Goal: Book appointment/travel/reservation

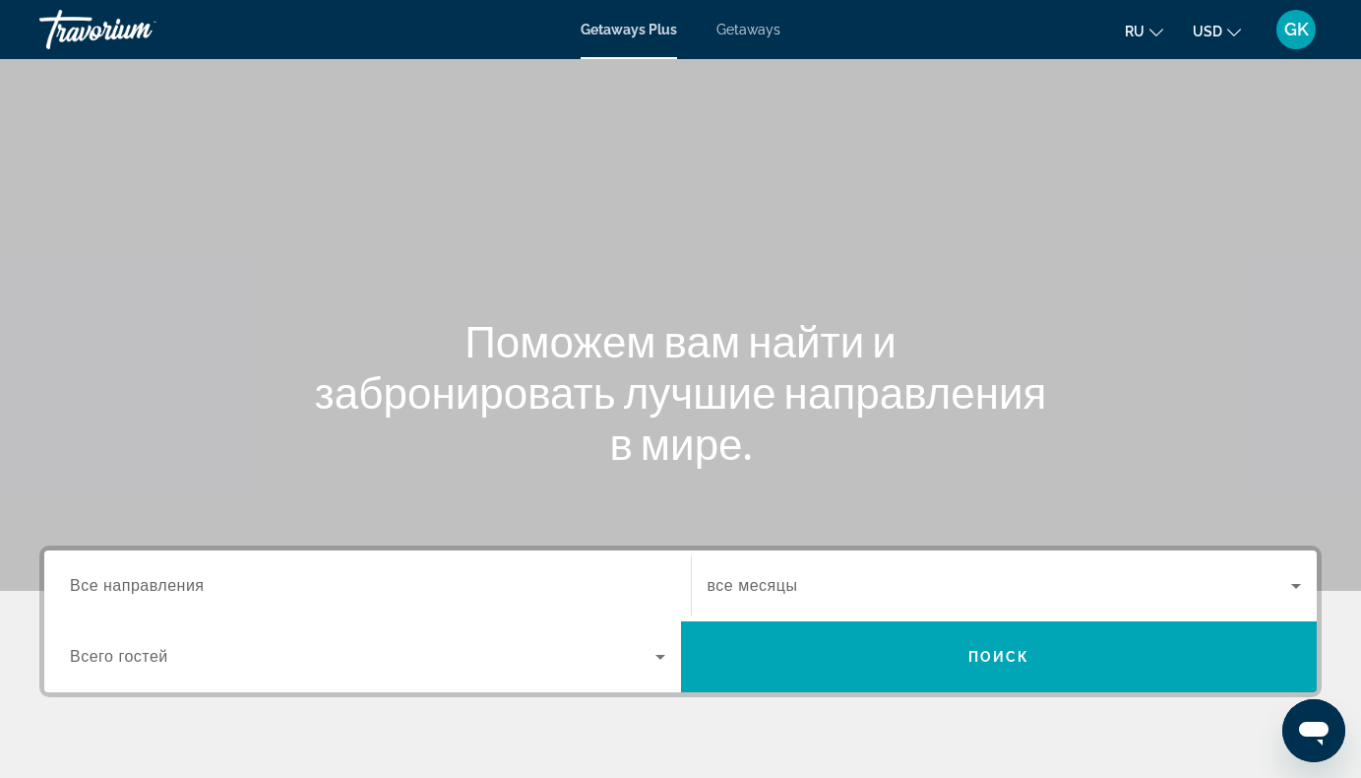
click at [657, 651] on icon "Search widget" at bounding box center [661, 657] width 24 height 24
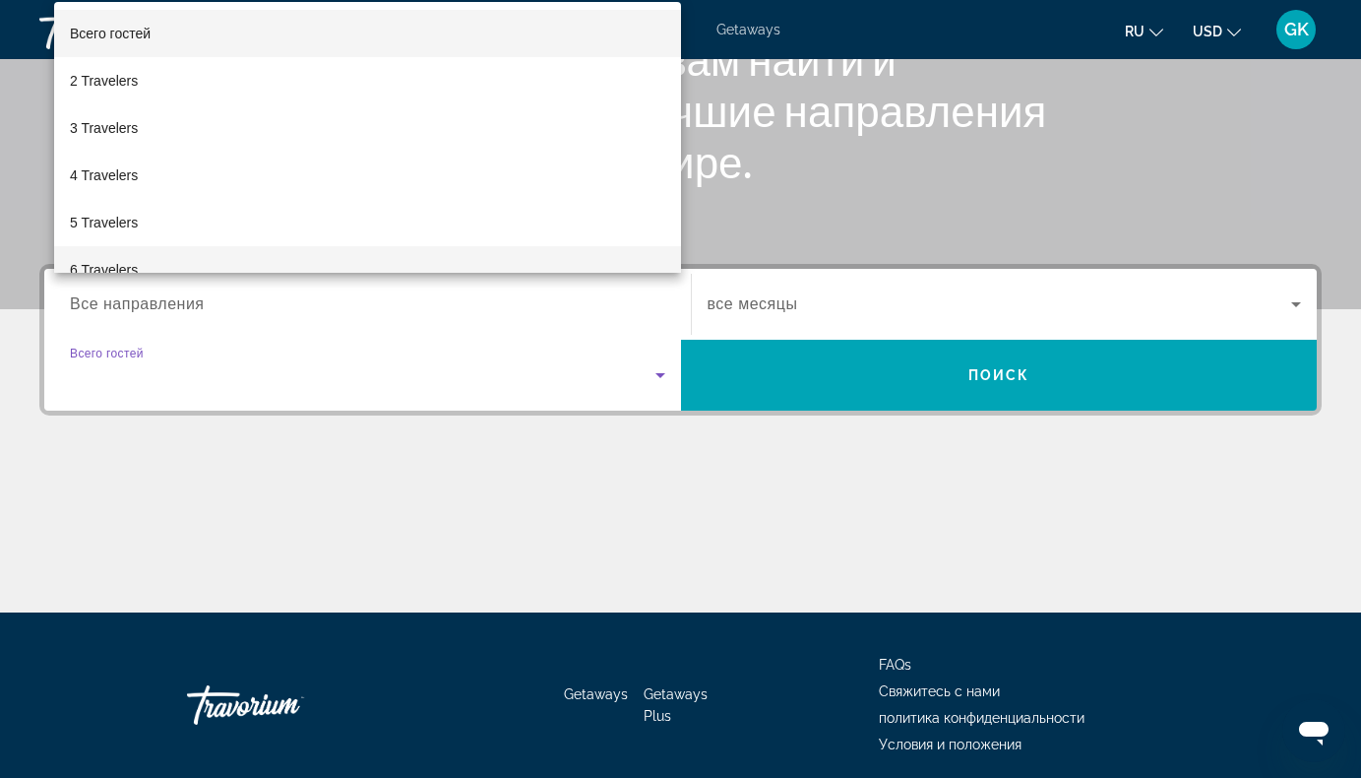
scroll to position [259, 0]
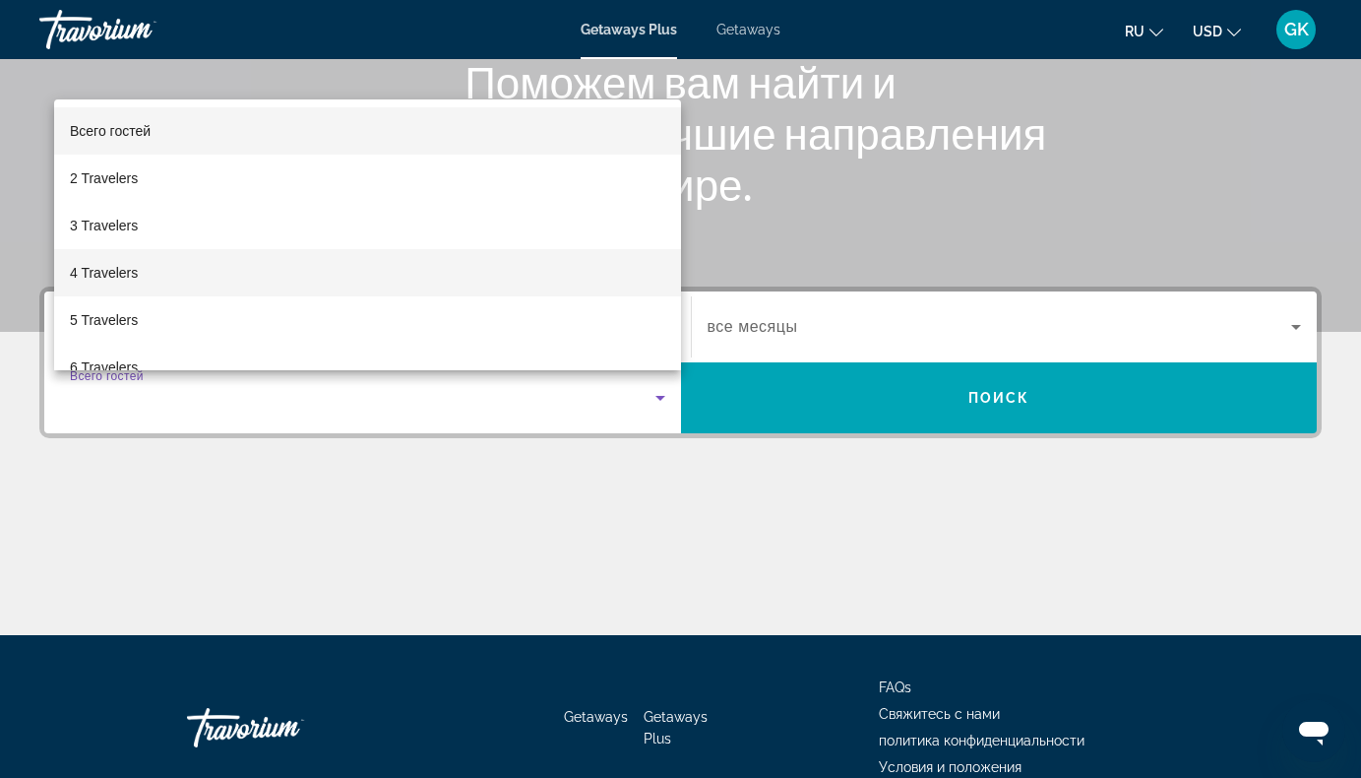
click at [91, 273] on span "4 Travelers" at bounding box center [104, 273] width 68 height 24
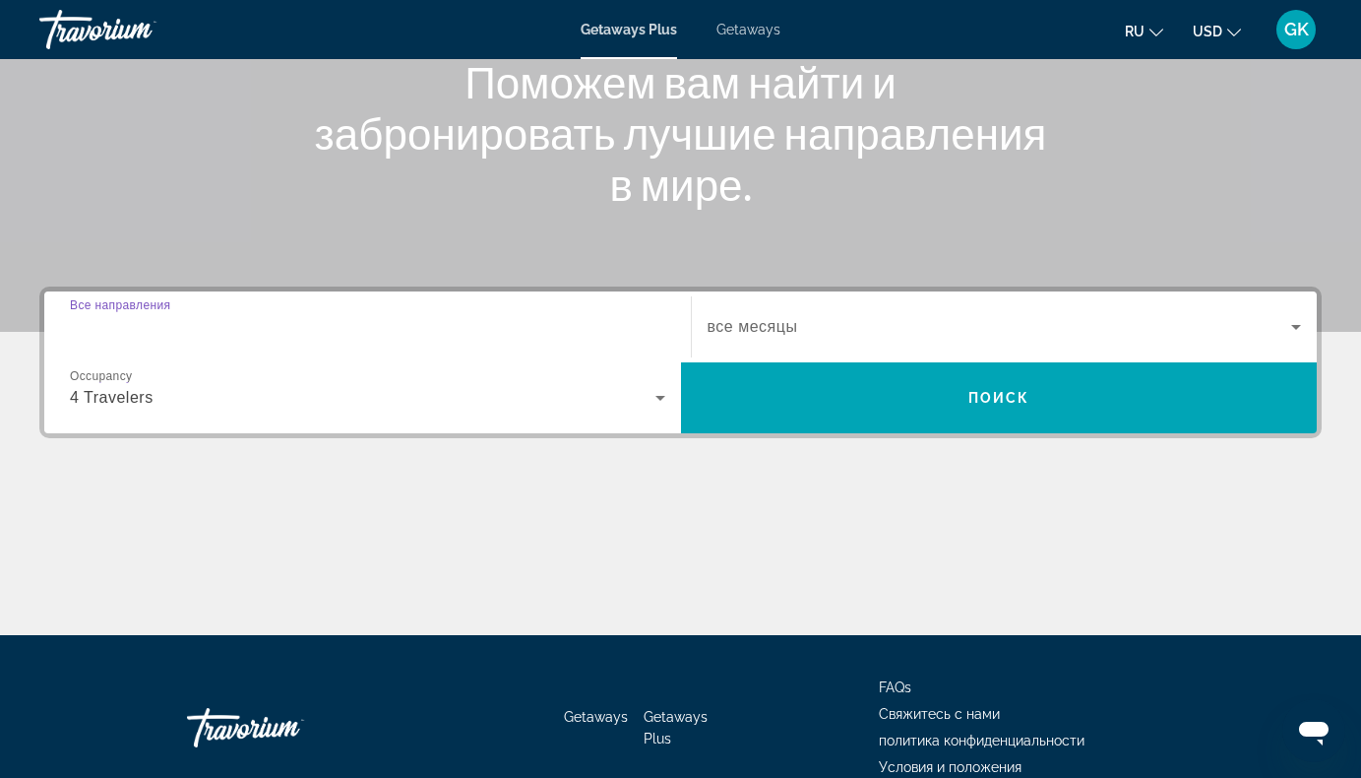
click at [647, 327] on input "Destination Все направления" at bounding box center [368, 328] width 596 height 24
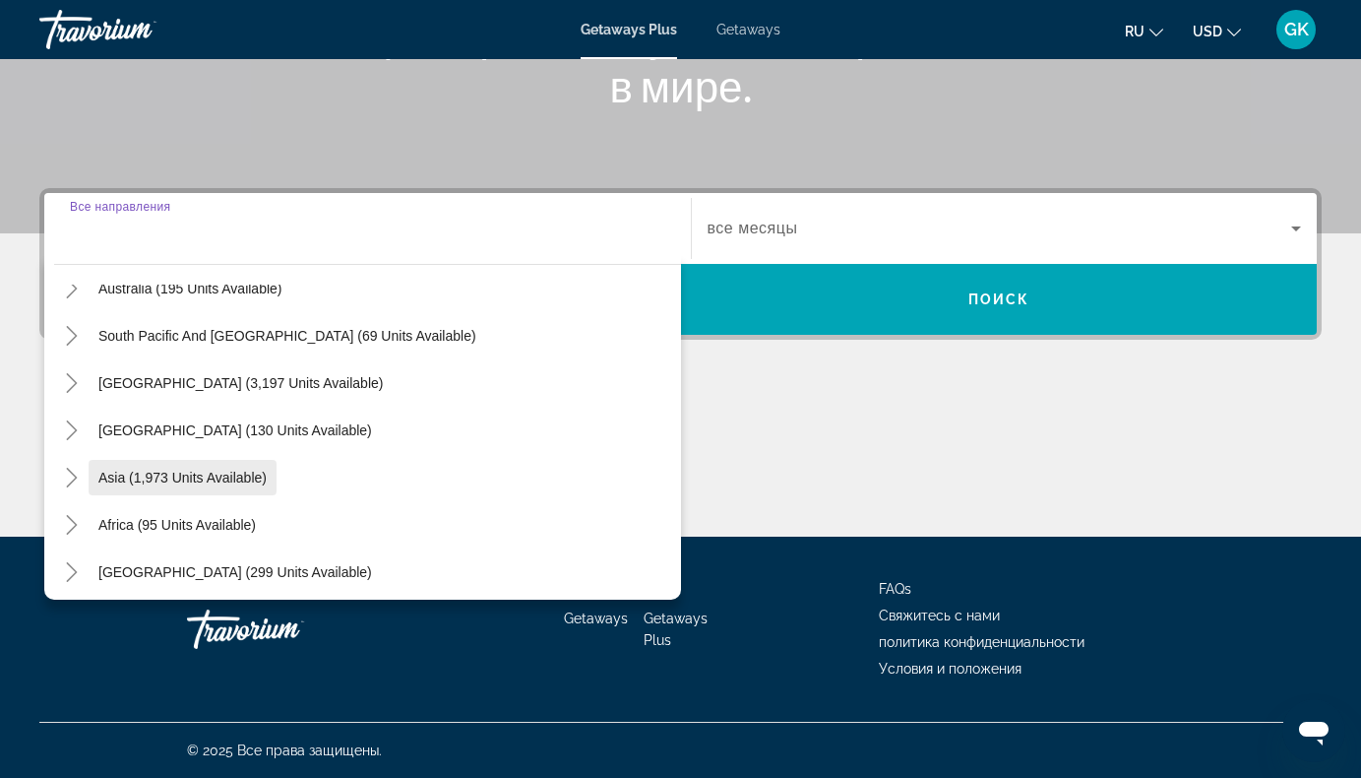
scroll to position [319, 0]
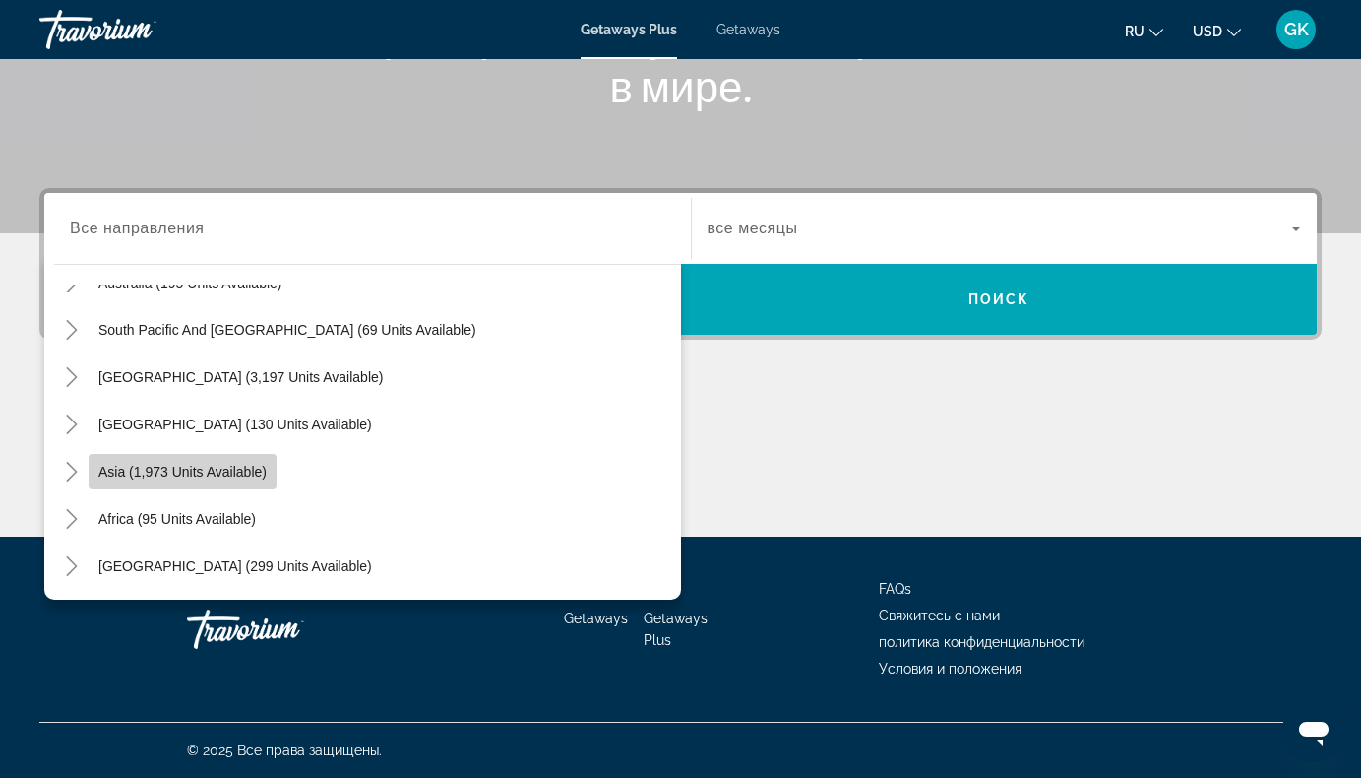
click at [222, 475] on span "Asia (1,973 units available)" at bounding box center [182, 472] width 168 height 16
type input "**********"
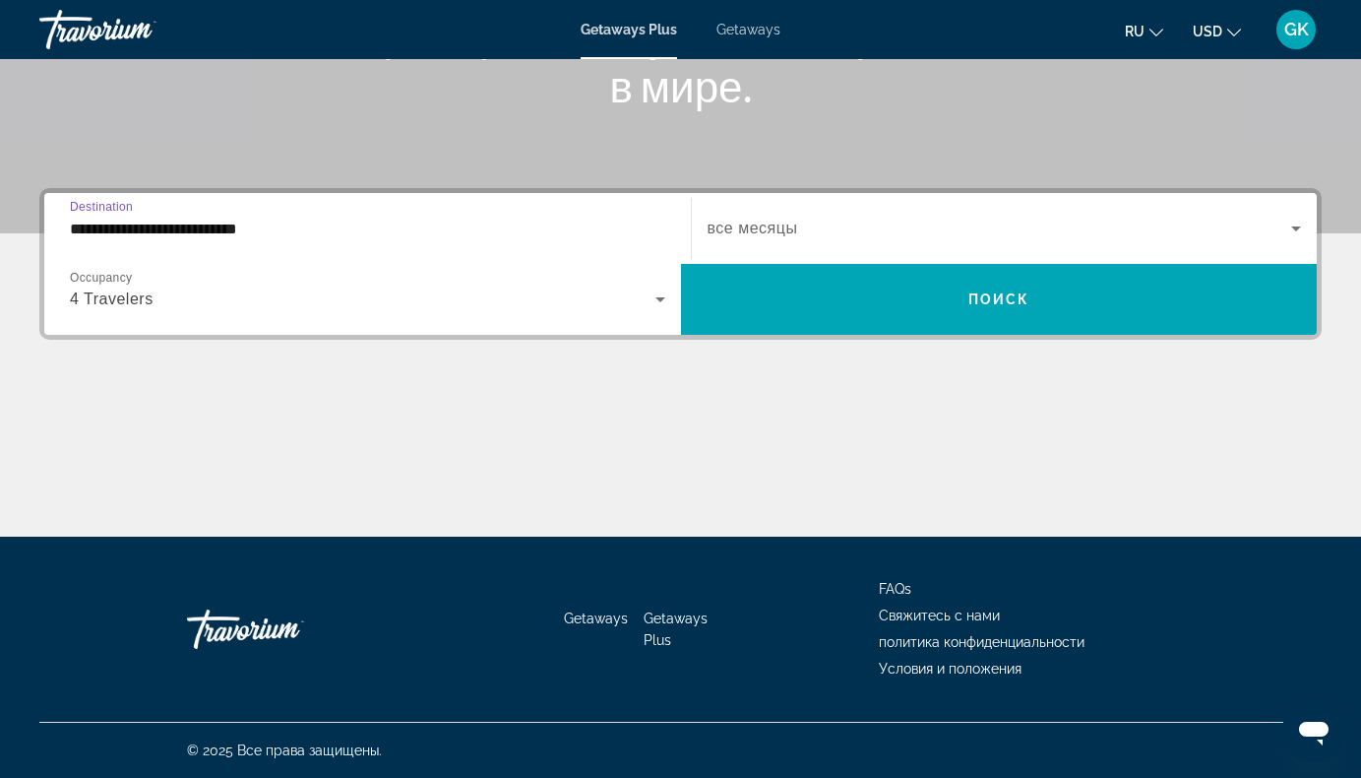
click at [1290, 228] on icon "Search widget" at bounding box center [1297, 229] width 24 height 24
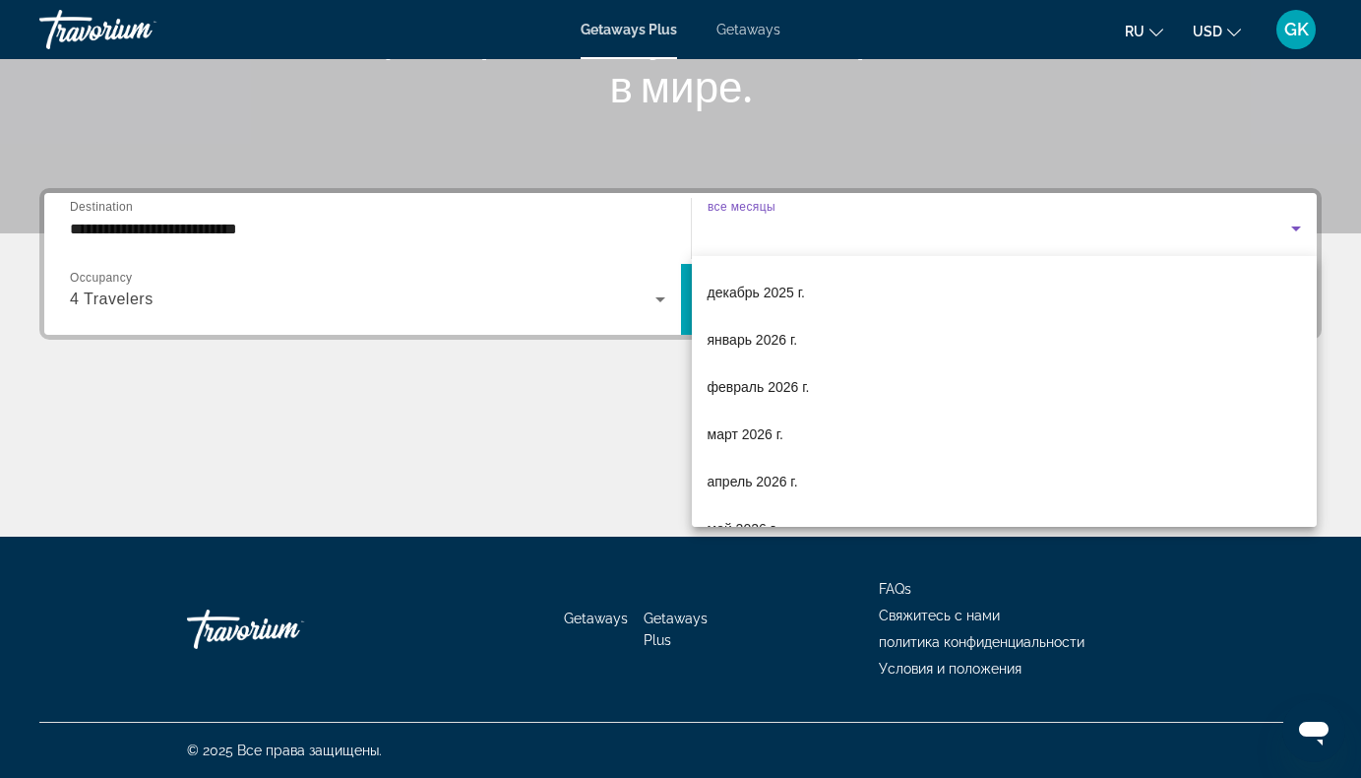
scroll to position [197, 0]
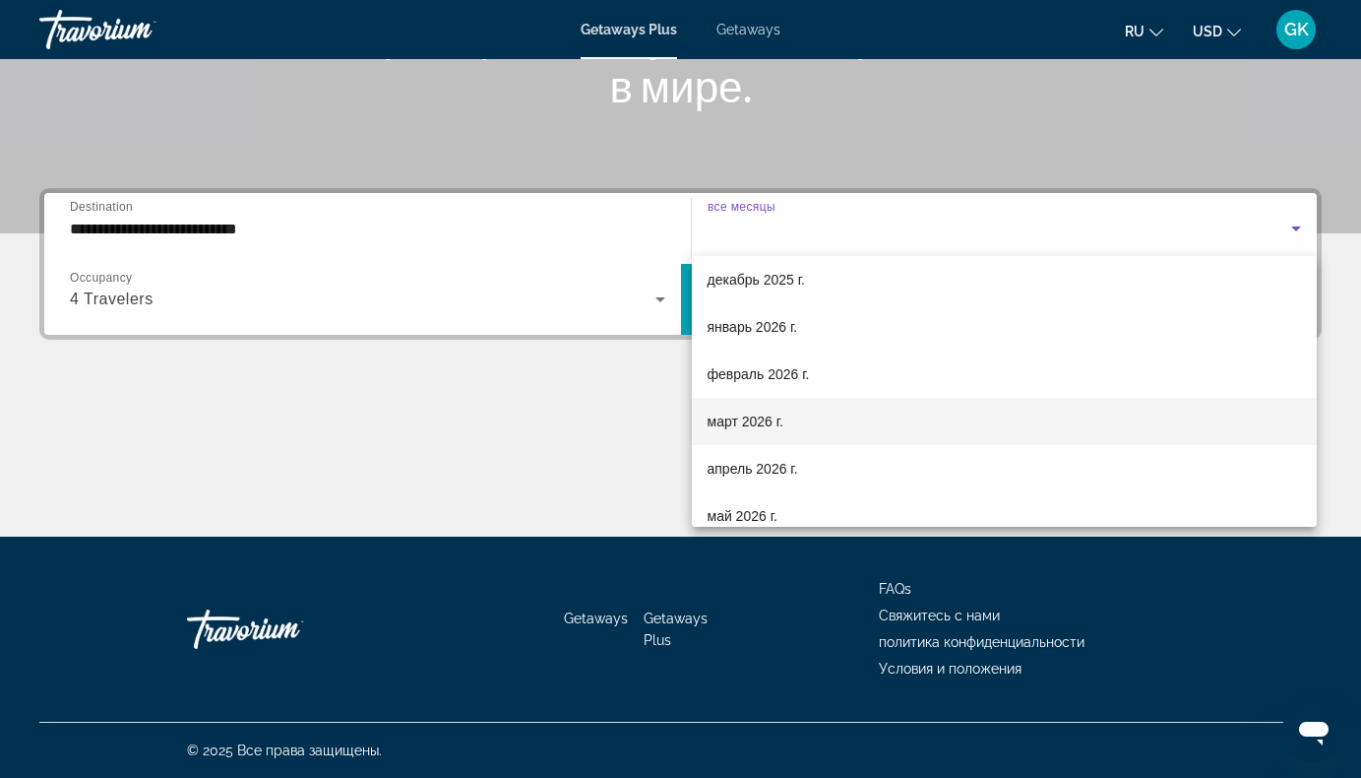
click at [744, 427] on span "март 2026 г." at bounding box center [746, 422] width 77 height 24
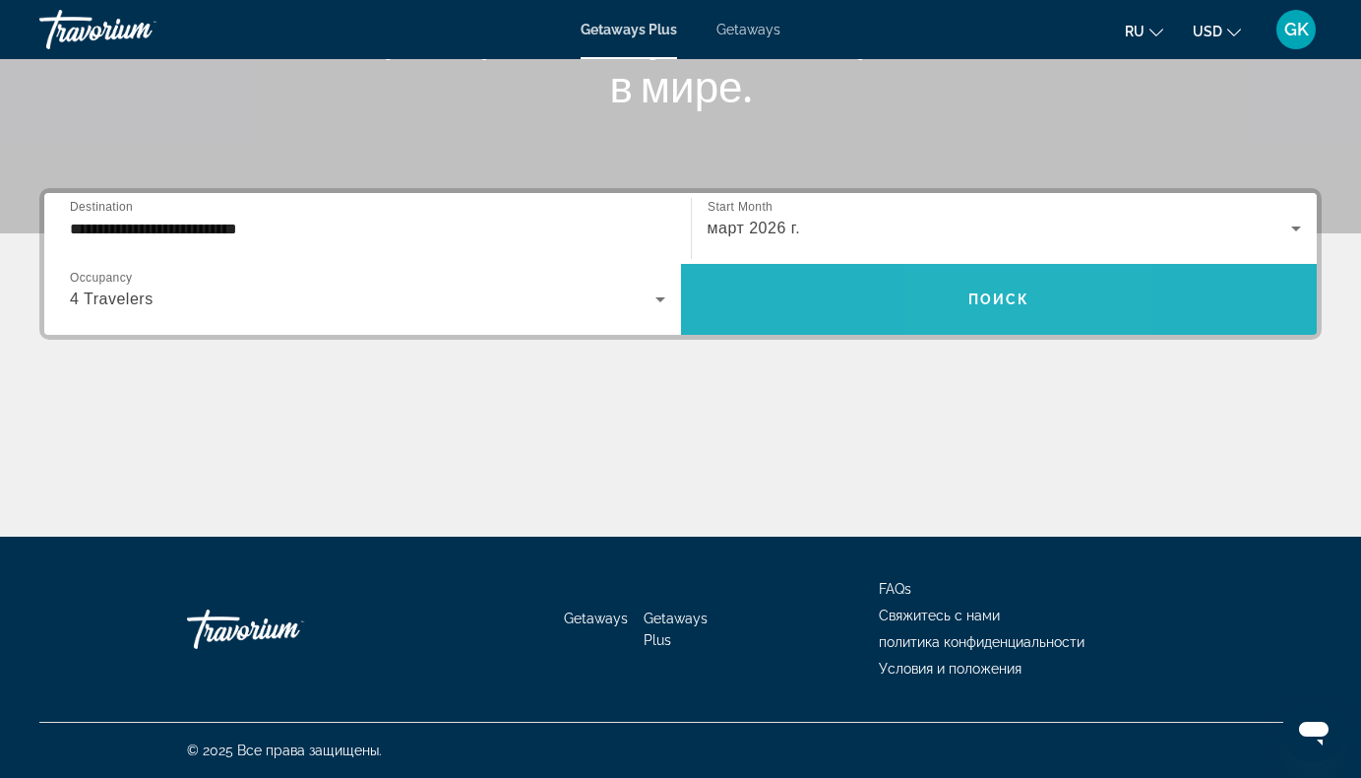
click at [986, 307] on span "Search widget" at bounding box center [999, 299] width 637 height 47
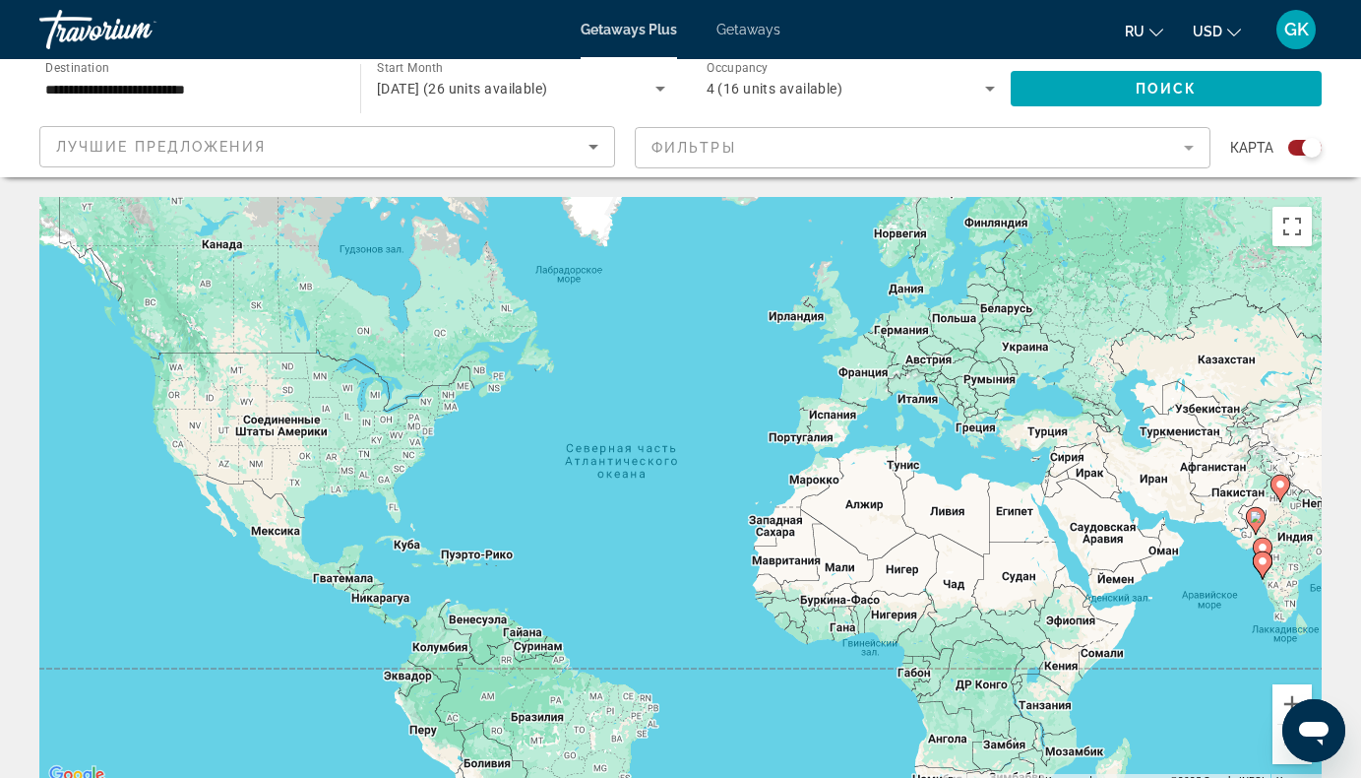
click at [269, 87] on input "**********" at bounding box center [189, 90] width 289 height 24
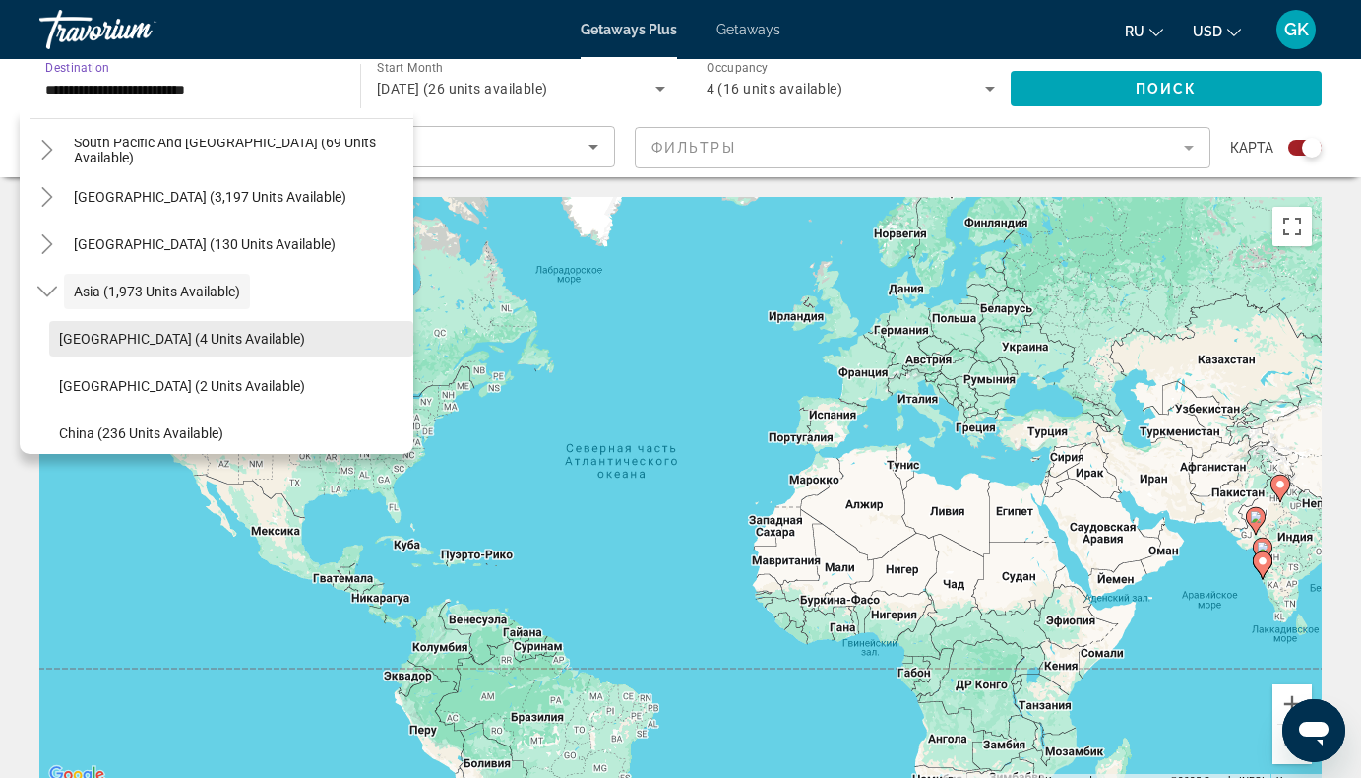
scroll to position [452, 0]
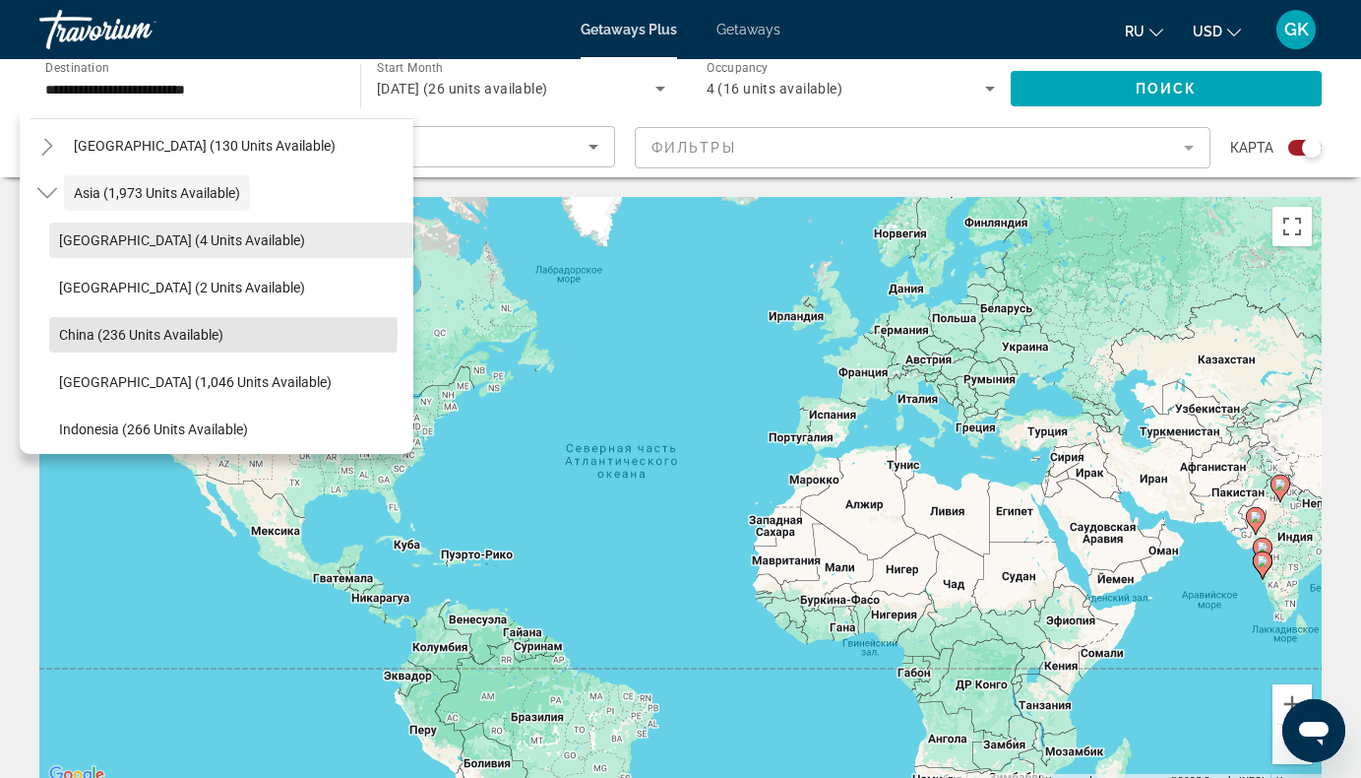
click at [214, 331] on span "China (236 units available)" at bounding box center [141, 335] width 164 height 16
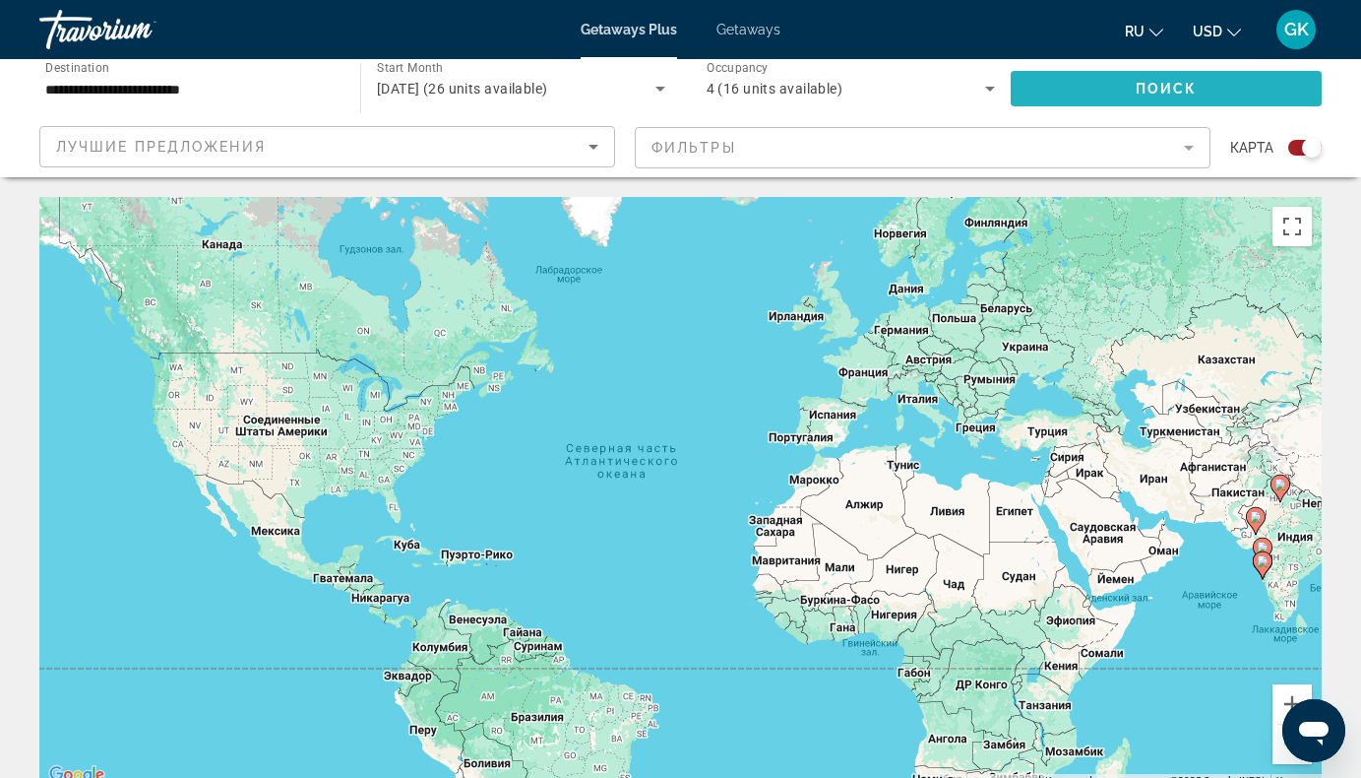
click at [1230, 81] on span "Search widget" at bounding box center [1166, 88] width 311 height 47
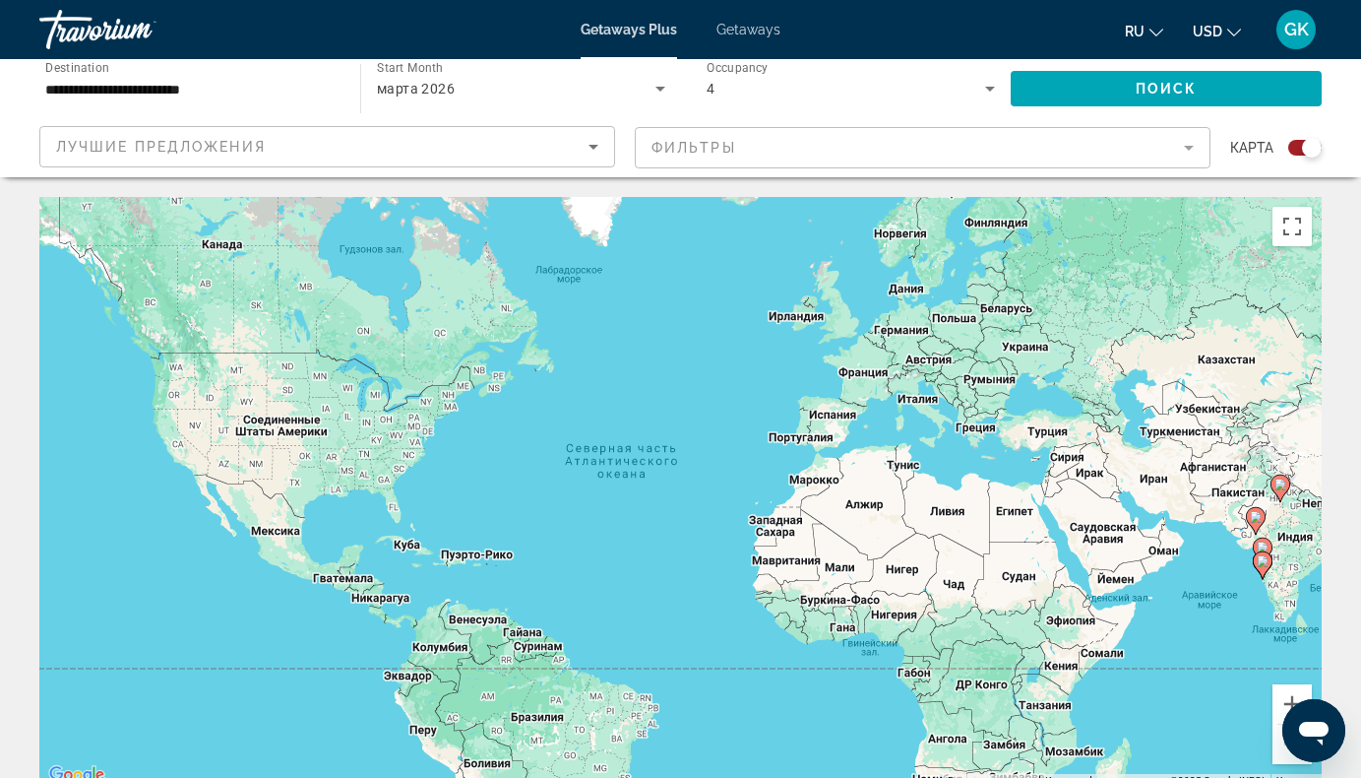
click at [596, 146] on icon "Sort by" at bounding box center [594, 147] width 10 height 5
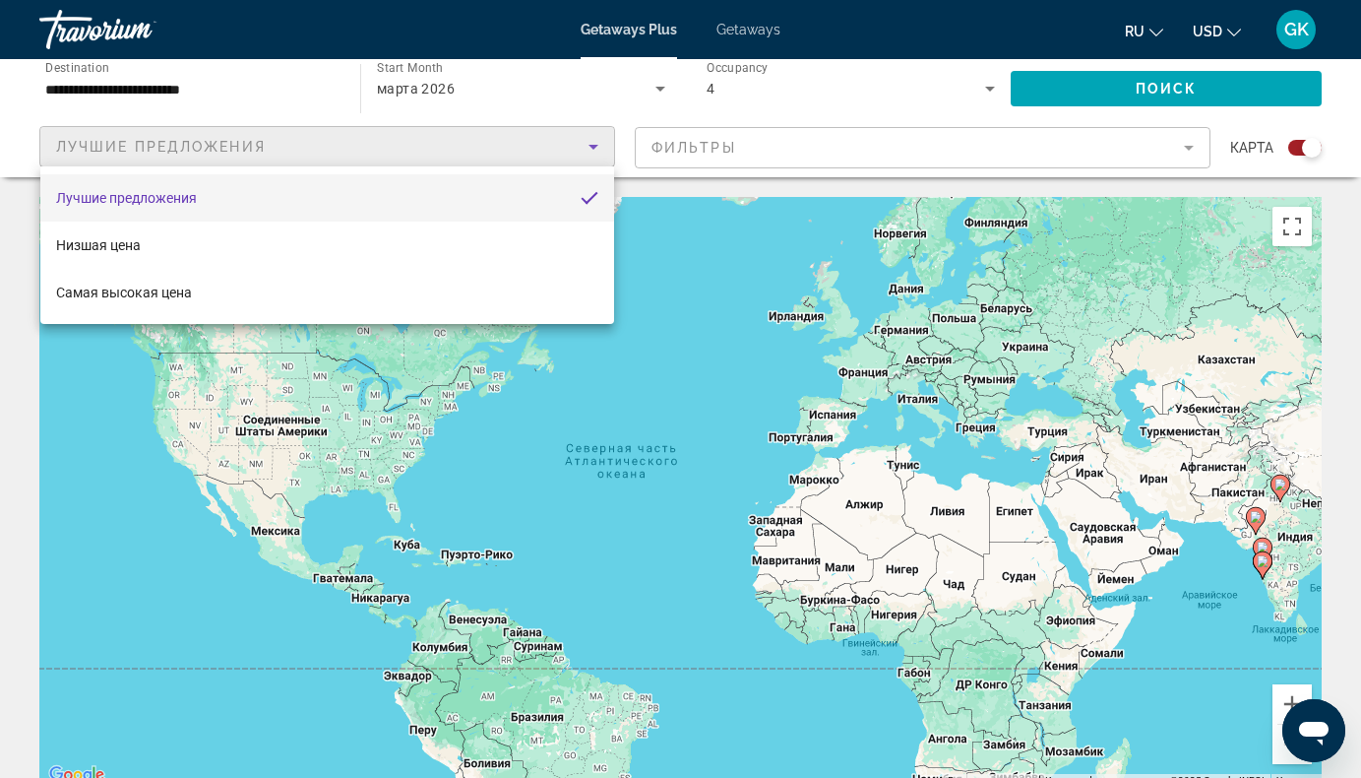
click at [285, 83] on div at bounding box center [680, 389] width 1361 height 778
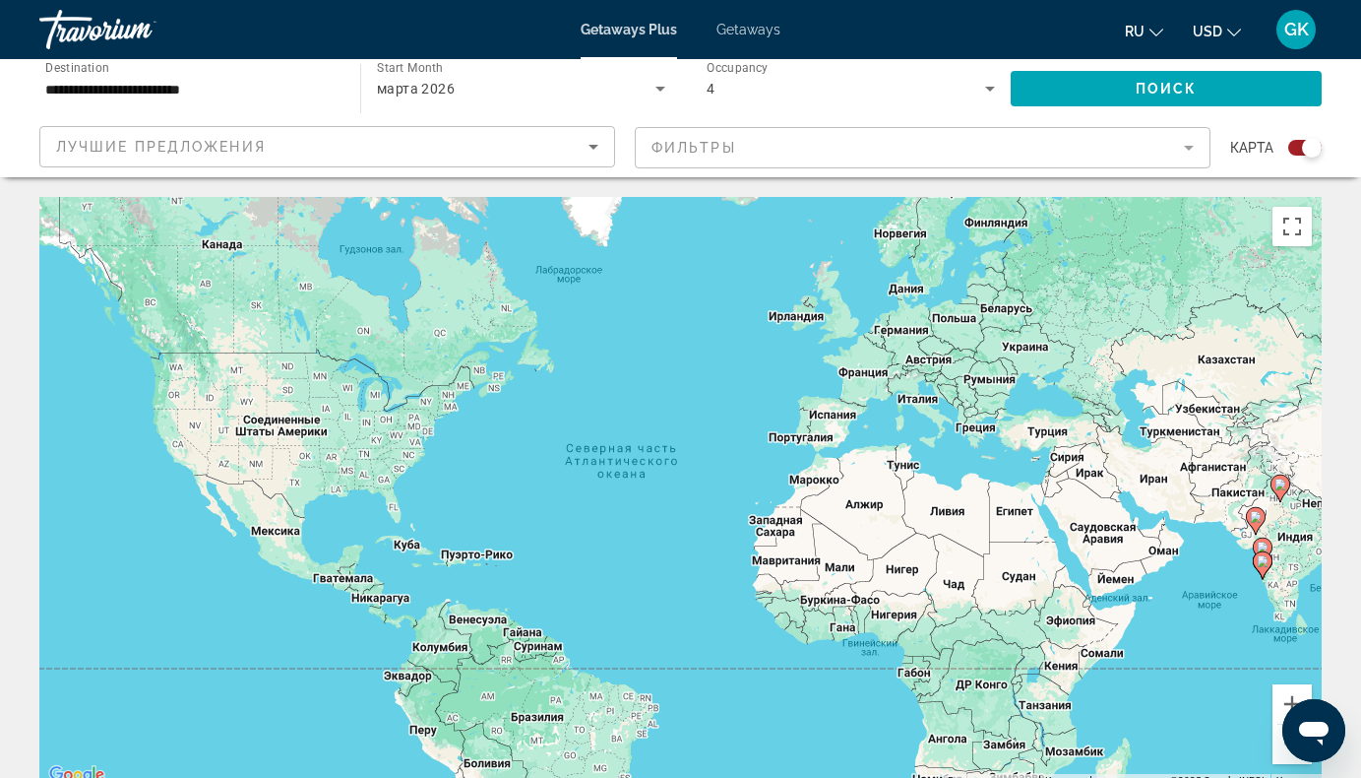
click at [350, 95] on div "Start Month все месяцы [DATE]" at bounding box center [515, 88] width 331 height 59
click at [1226, 95] on span "Search widget" at bounding box center [1166, 88] width 311 height 47
click at [189, 86] on input "**********" at bounding box center [189, 90] width 289 height 24
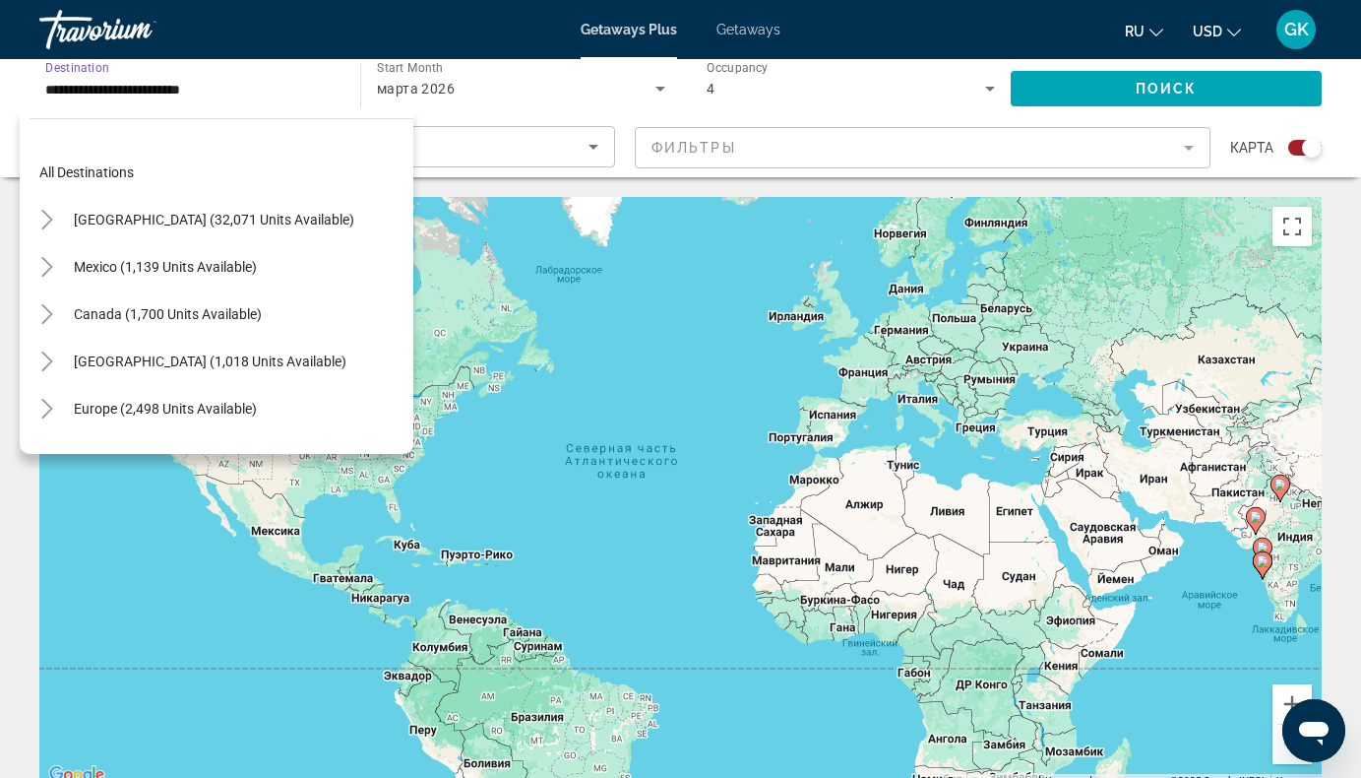
scroll to position [495, 0]
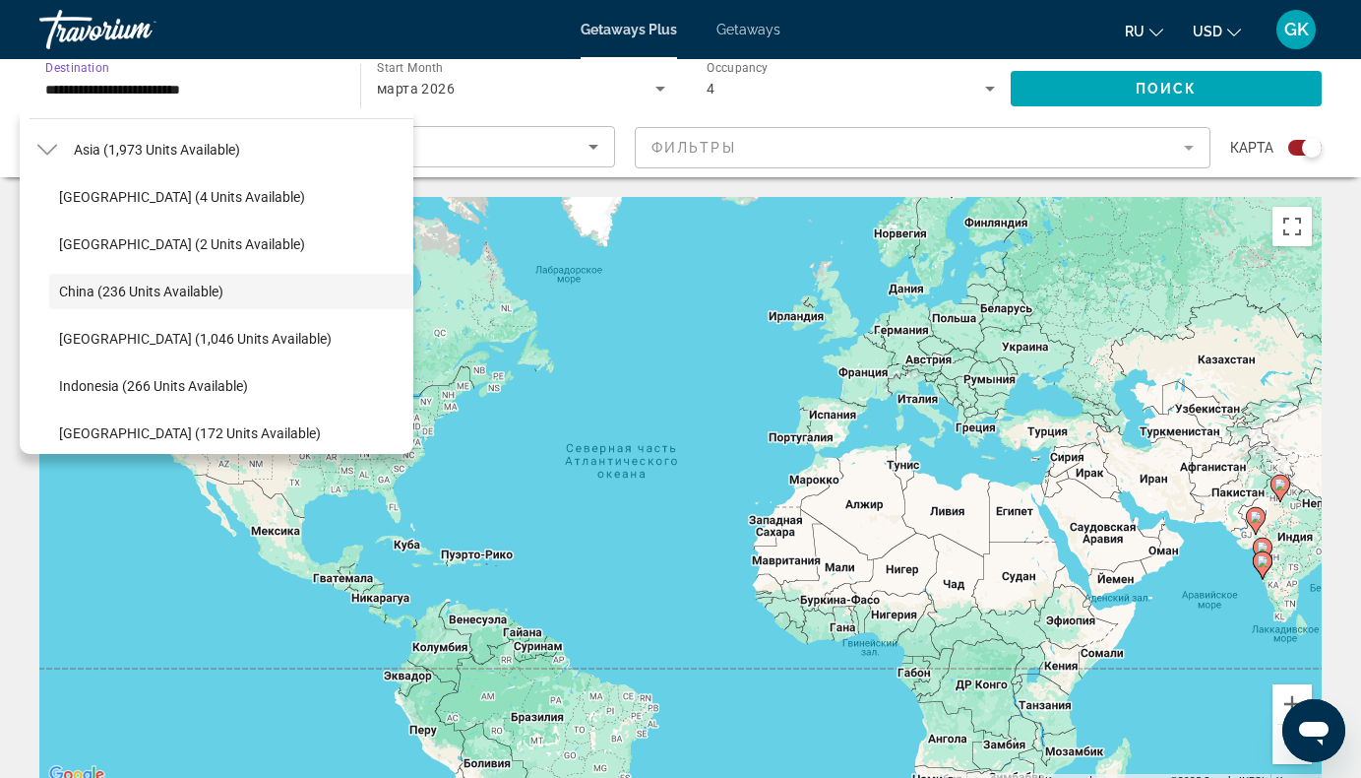
click at [126, 88] on input "**********" at bounding box center [189, 90] width 289 height 24
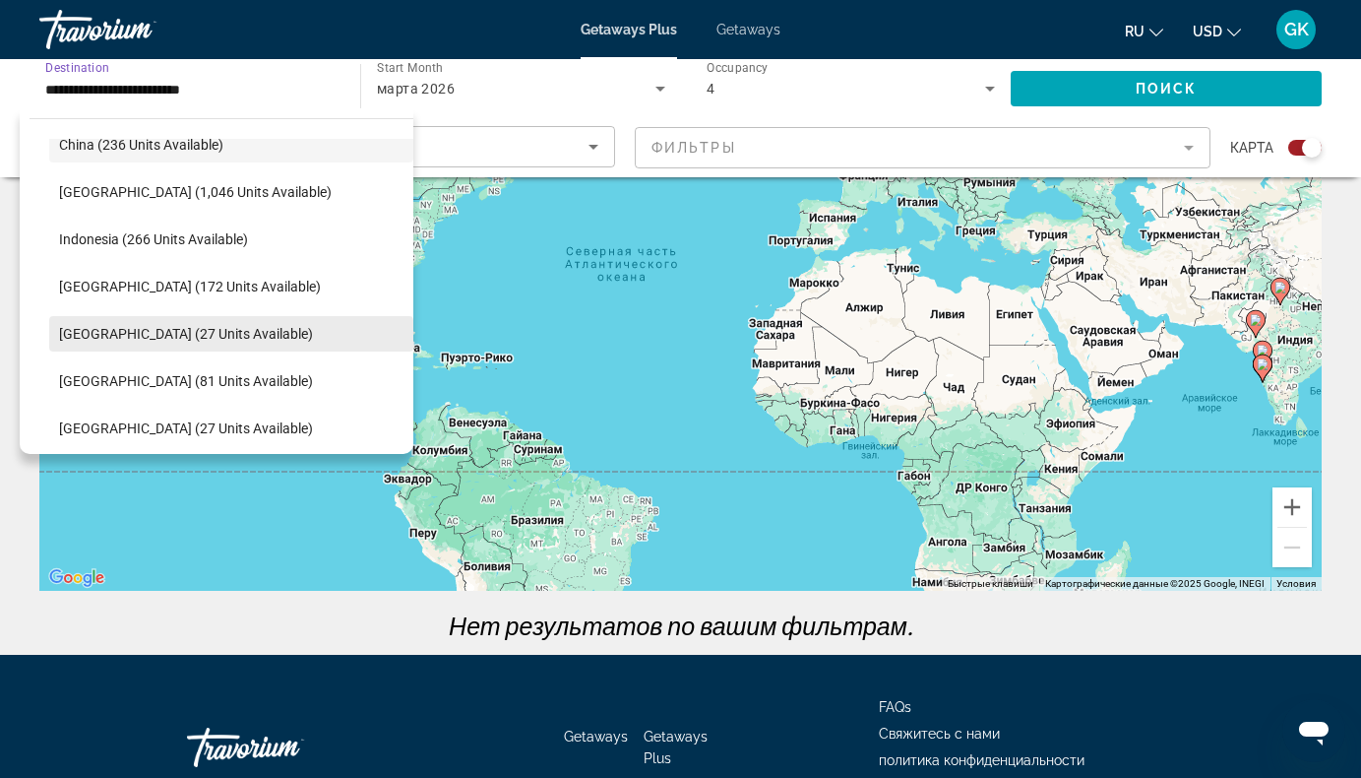
scroll to position [543, 0]
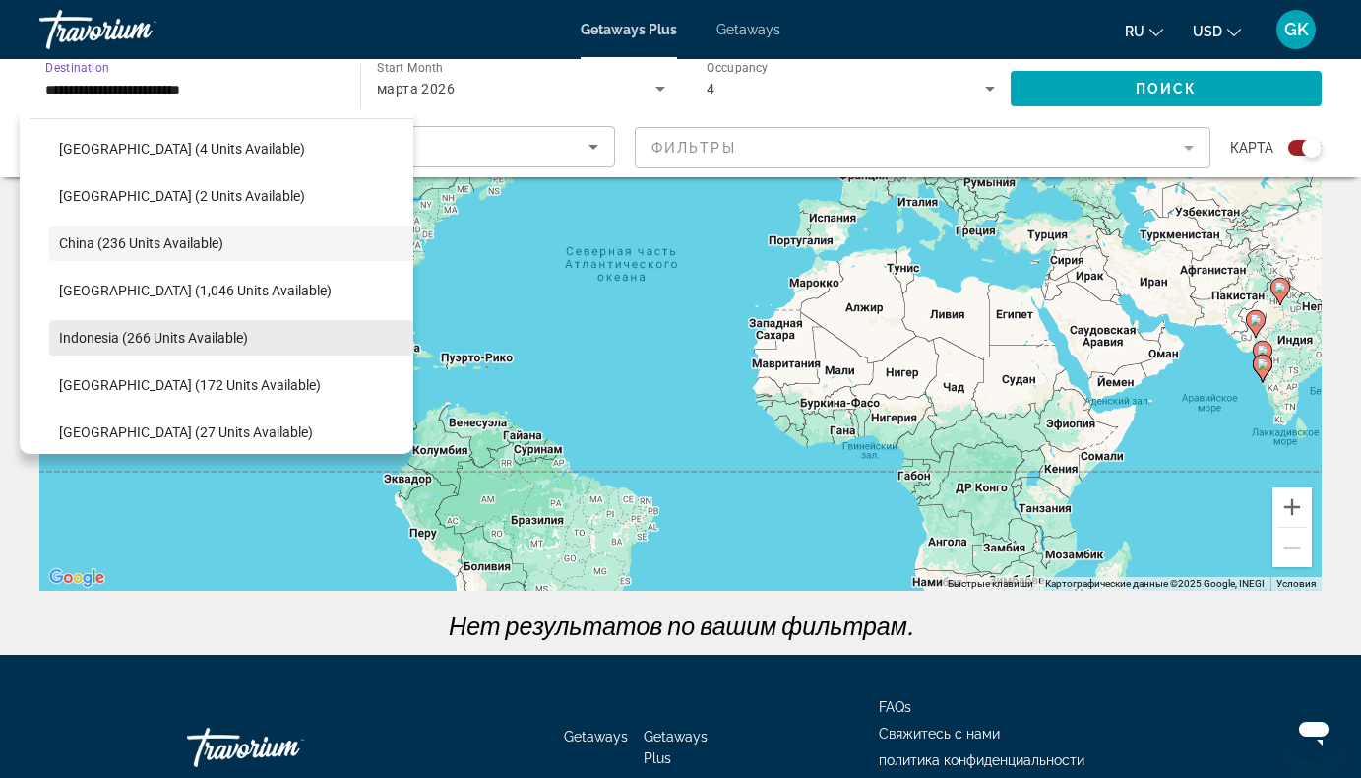
click at [142, 332] on span "Indonesia (266 units available)" at bounding box center [153, 338] width 189 height 16
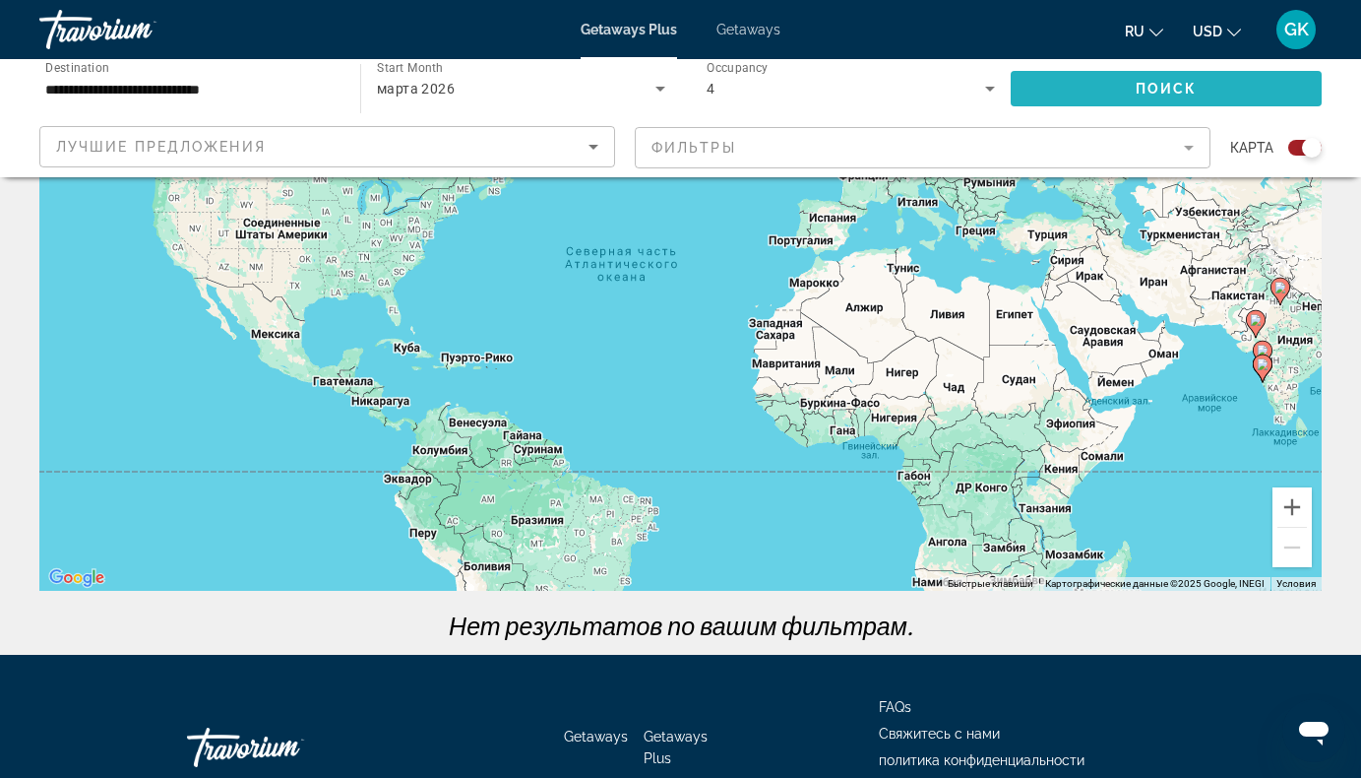
click at [1164, 85] on span "Поиск" at bounding box center [1167, 89] width 62 height 16
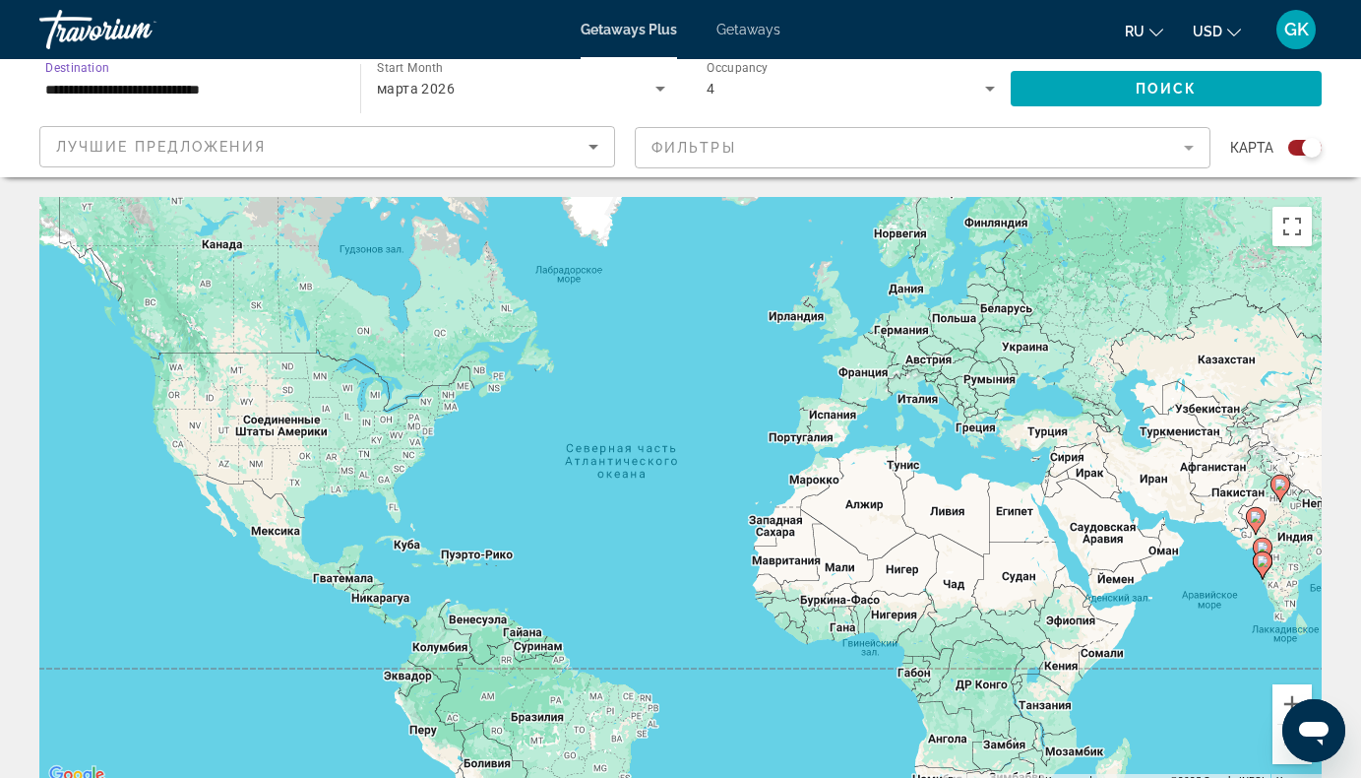
click at [309, 96] on input "**********" at bounding box center [189, 90] width 289 height 24
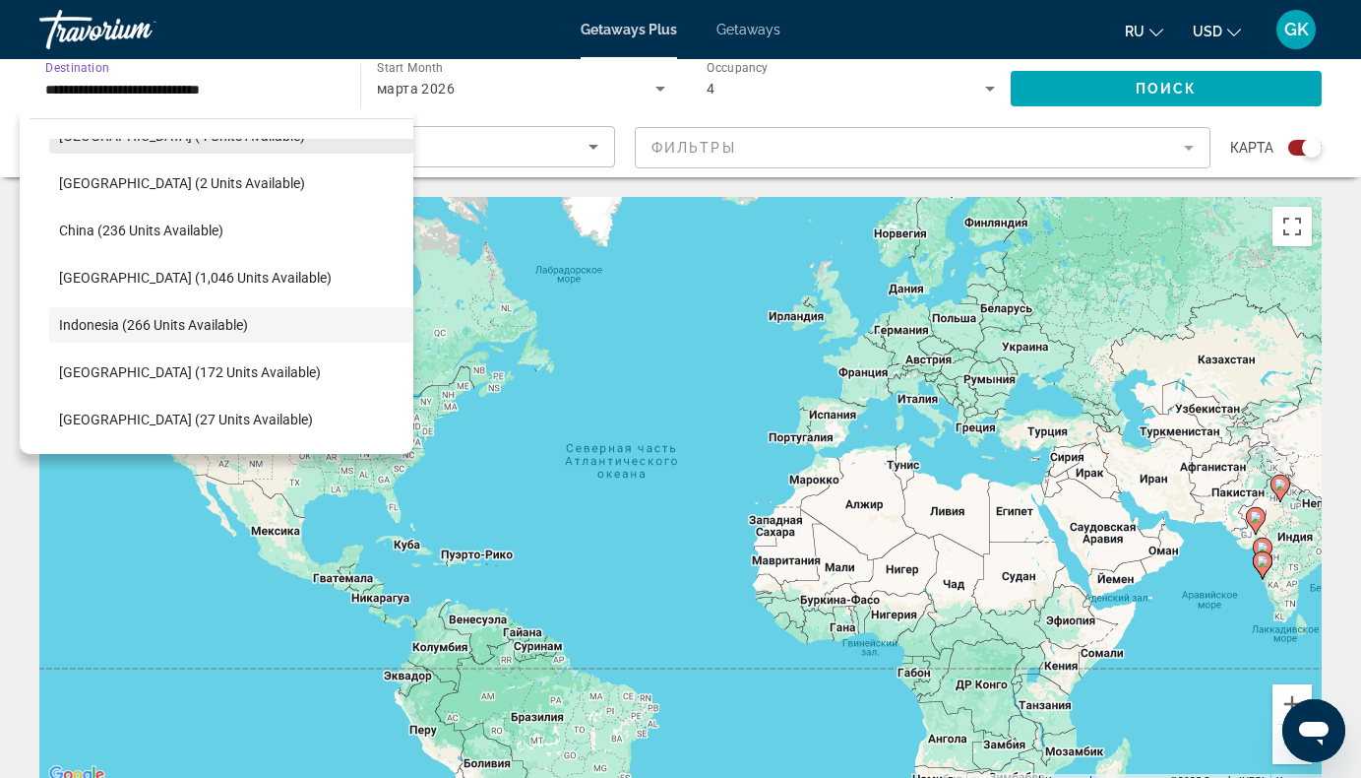
scroll to position [591, 0]
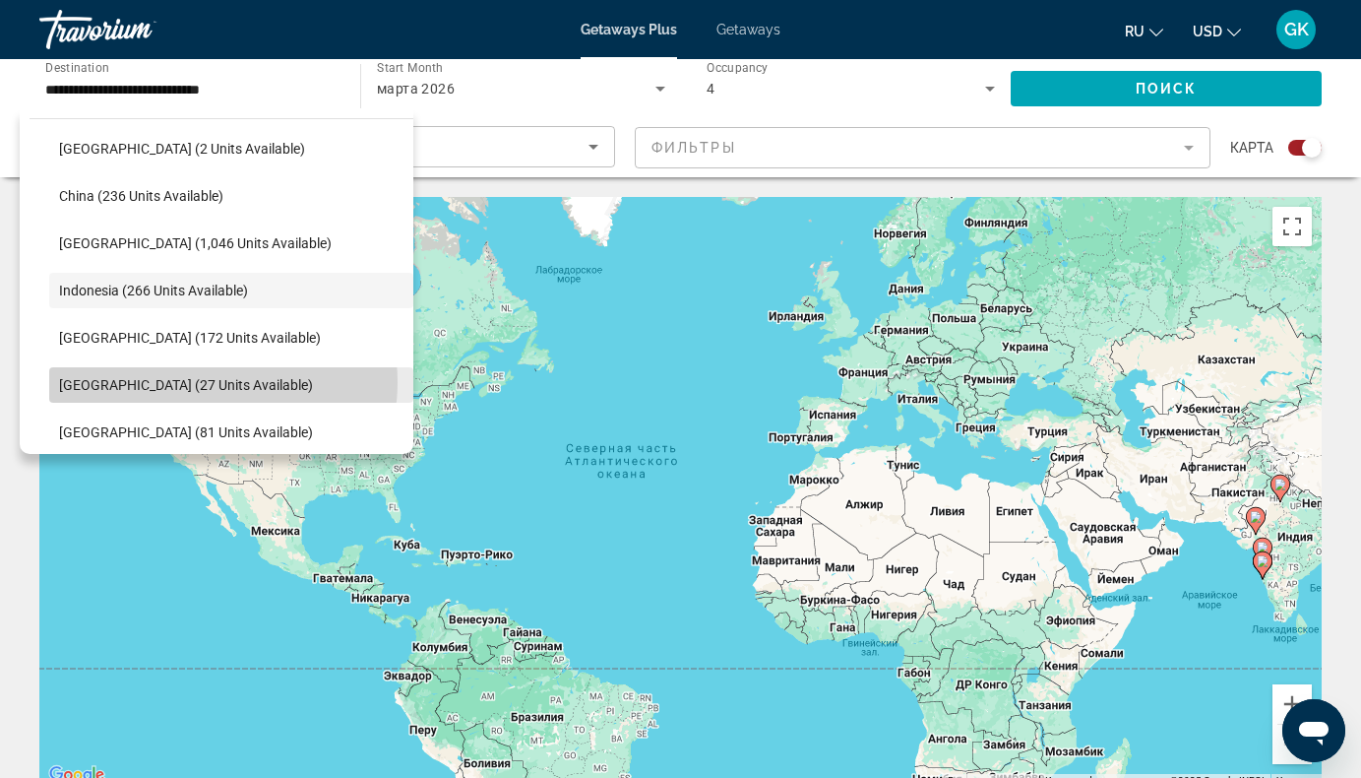
click at [204, 382] on span "[GEOGRAPHIC_DATA] (27 units available)" at bounding box center [186, 385] width 254 height 16
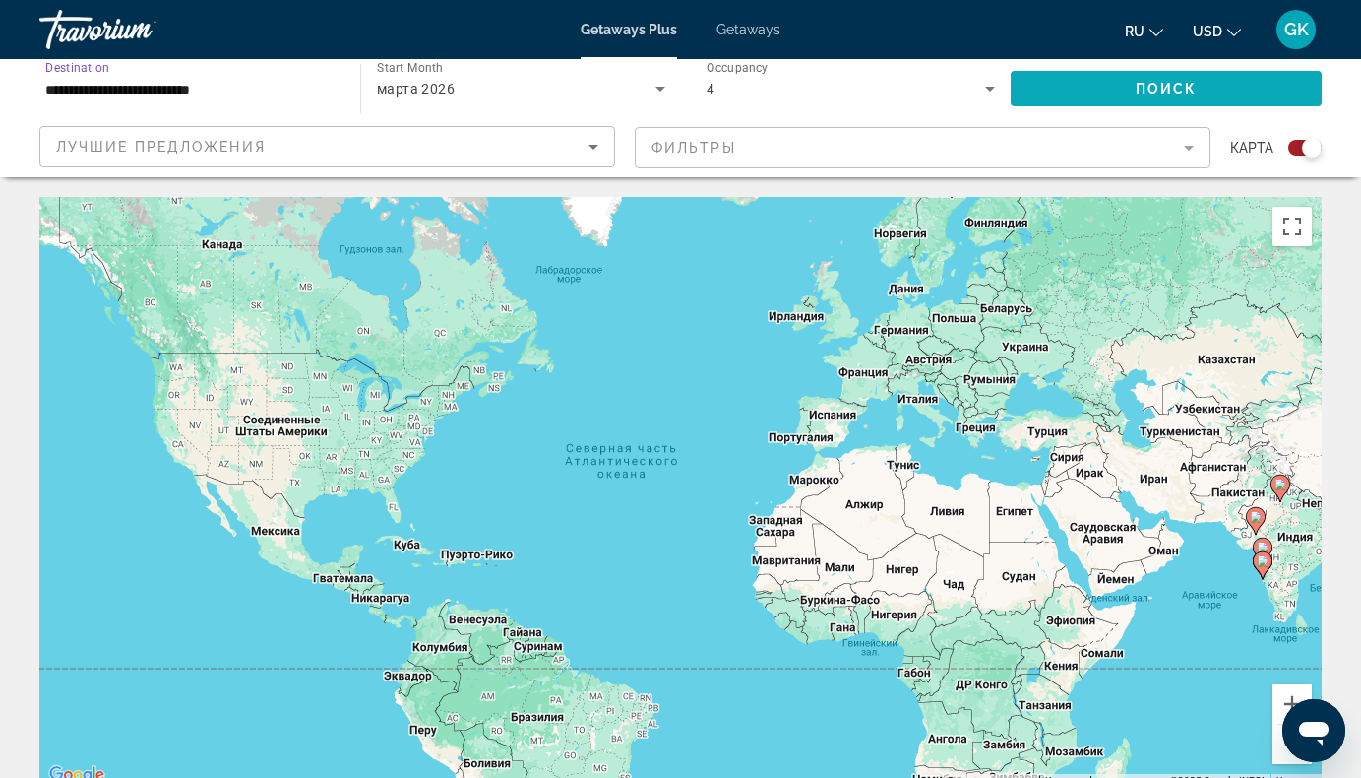
click at [1228, 85] on span "Search widget" at bounding box center [1166, 88] width 311 height 47
click at [333, 100] on div "**********" at bounding box center [189, 89] width 289 height 56
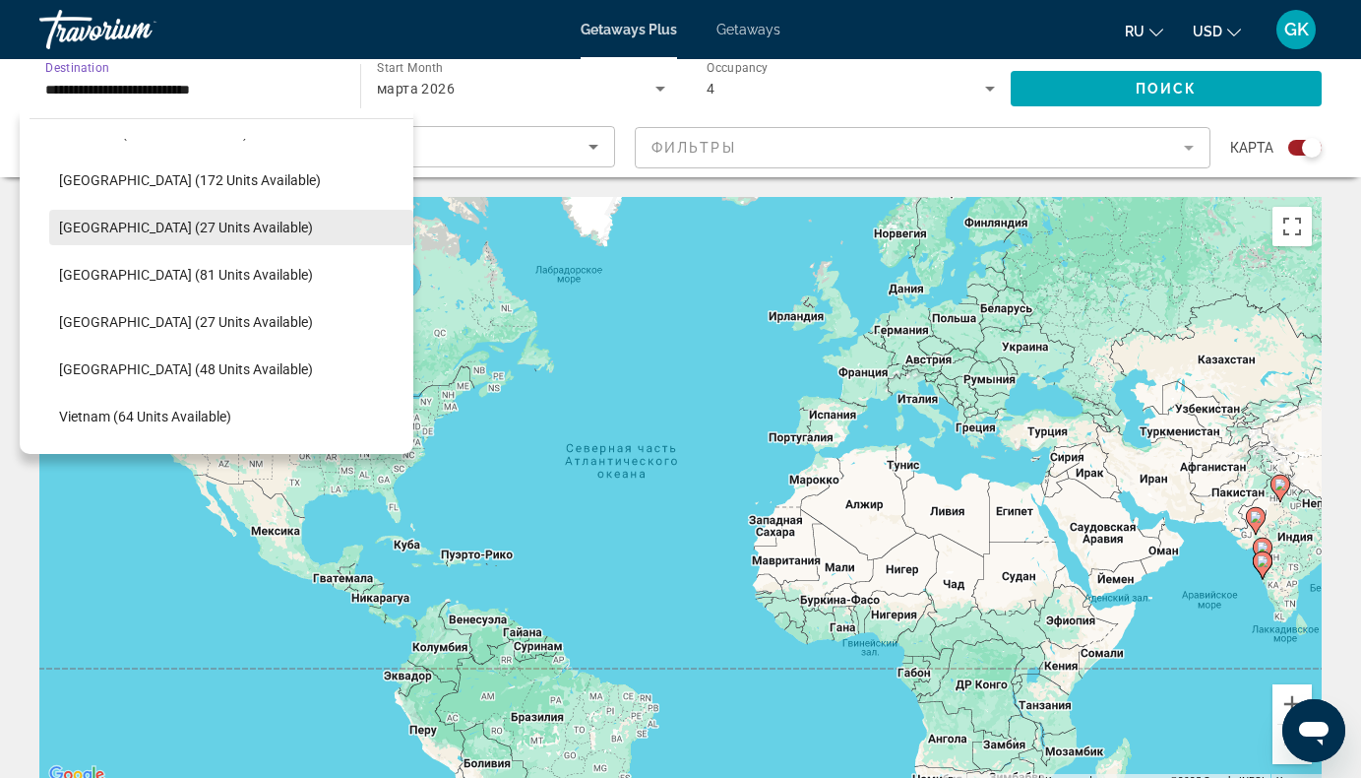
scroll to position [783, 0]
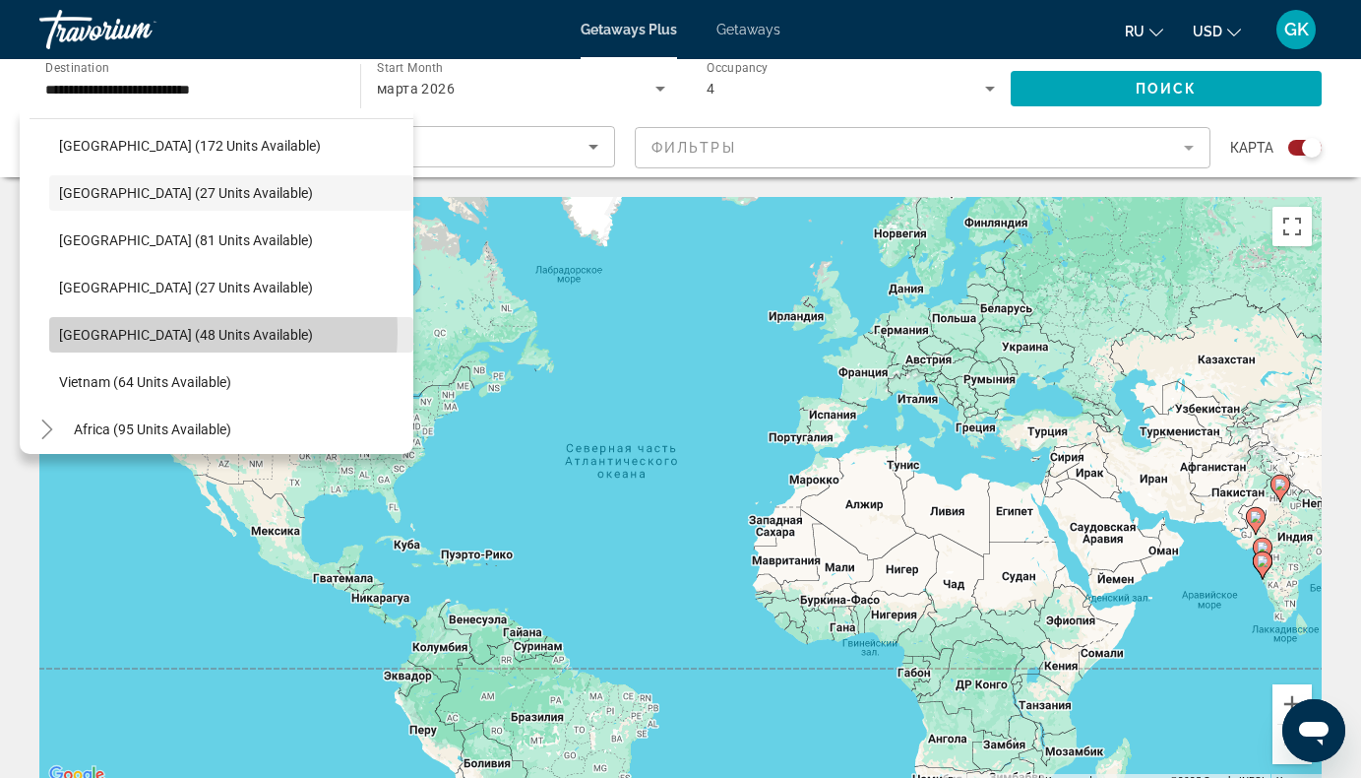
click at [148, 332] on span "[GEOGRAPHIC_DATA] (48 units available)" at bounding box center [186, 335] width 254 height 16
type input "**********"
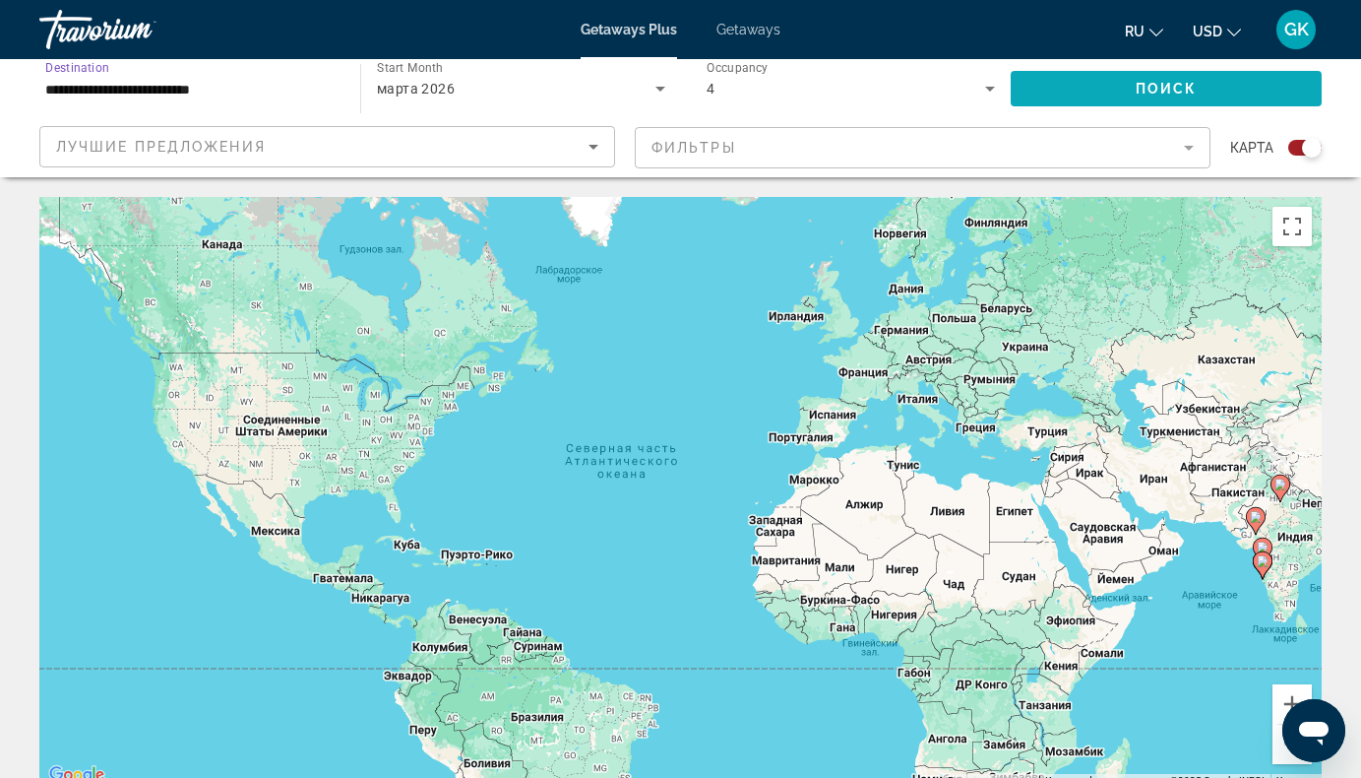
click at [1214, 77] on span "Search widget" at bounding box center [1166, 88] width 311 height 47
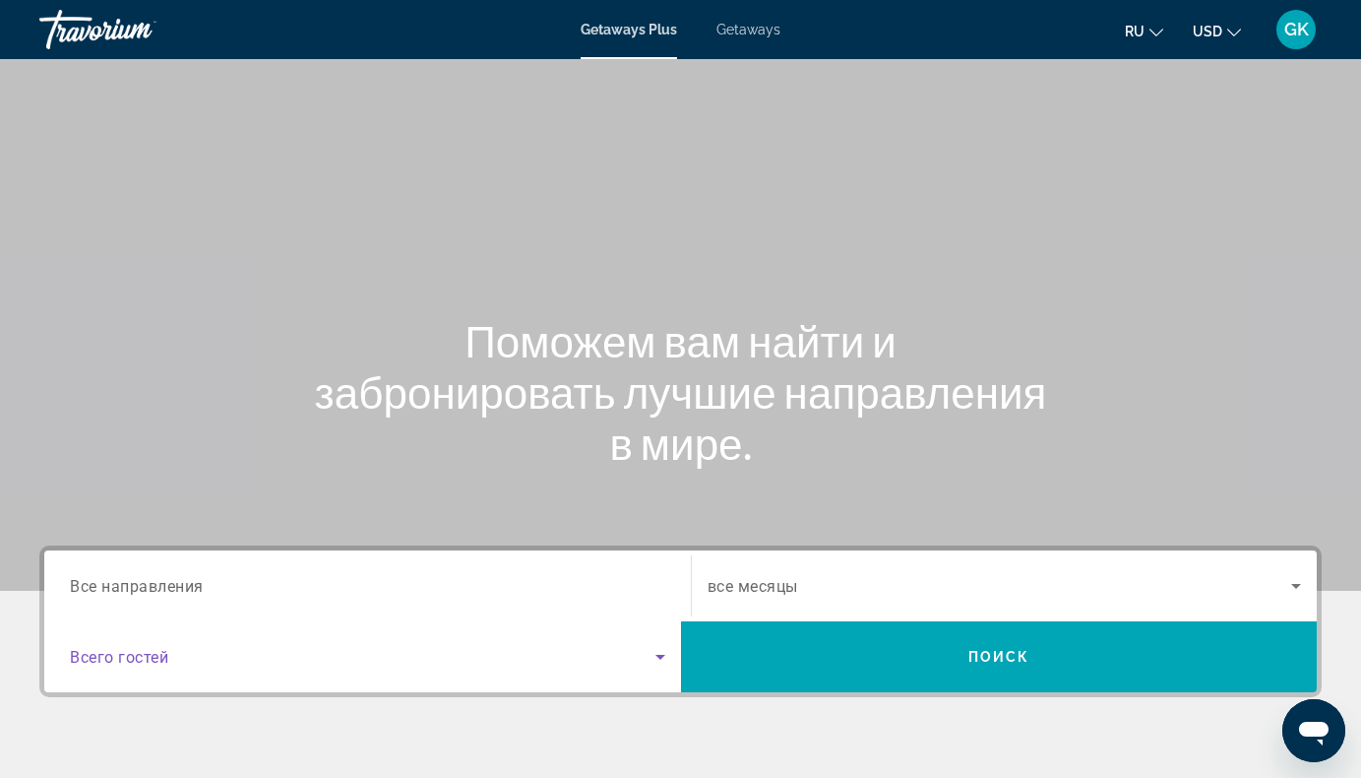
click at [667, 664] on icon "Search widget" at bounding box center [661, 657] width 24 height 24
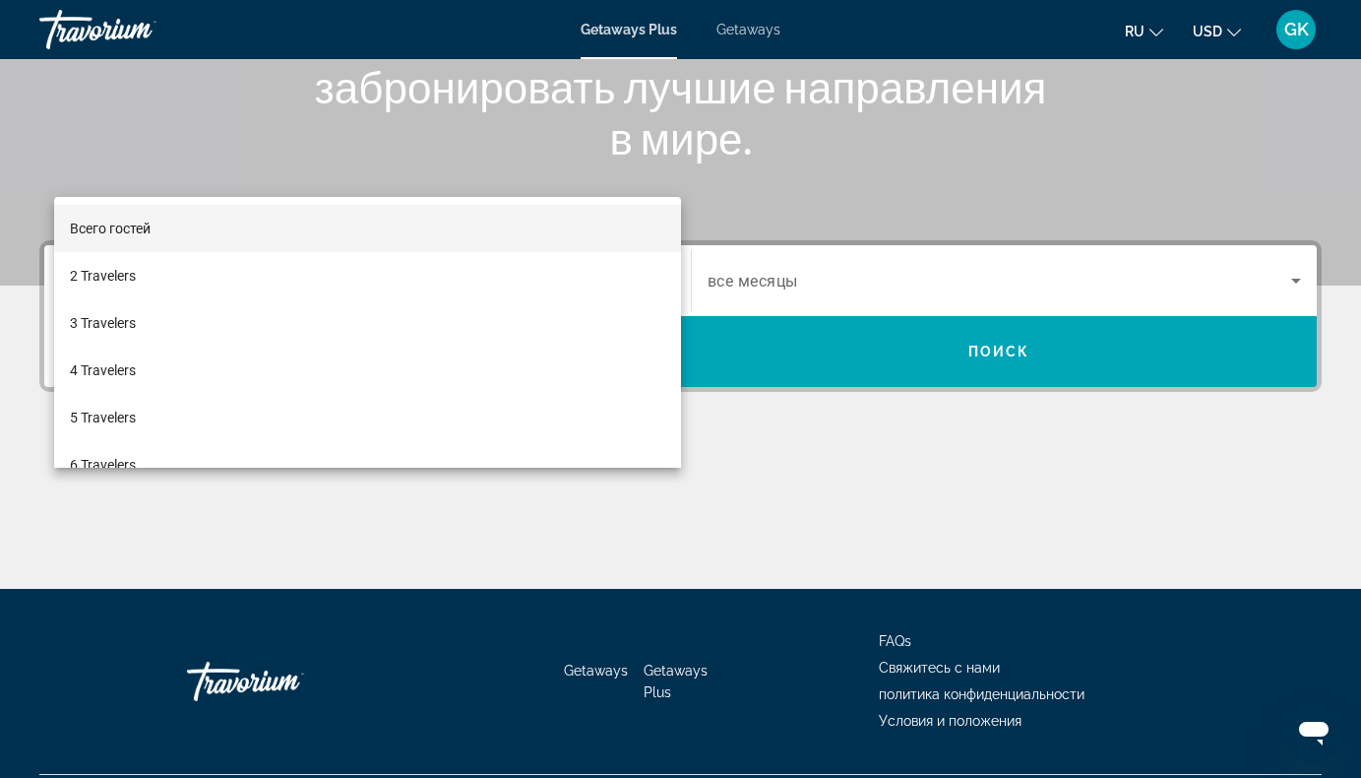
scroll to position [357, 0]
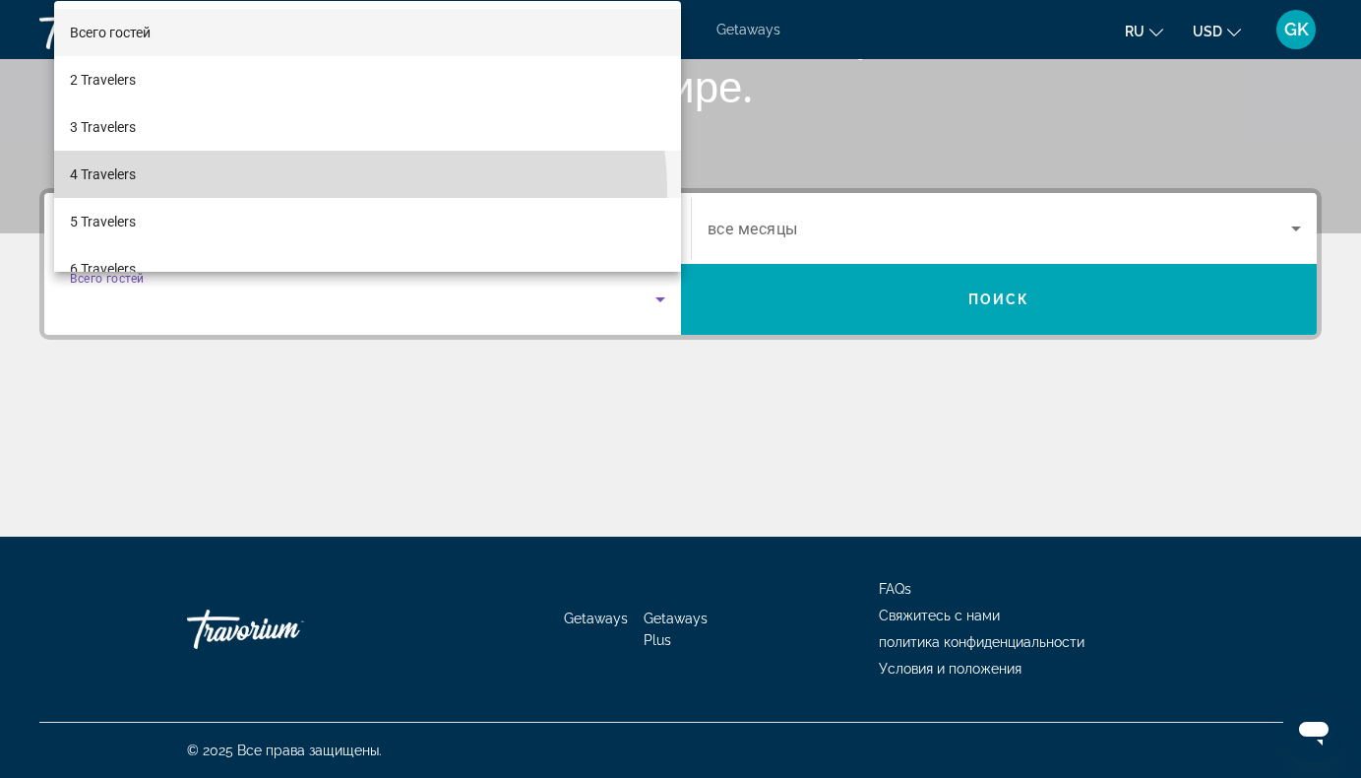
click at [359, 191] on mat-option "4 Travelers" at bounding box center [367, 174] width 627 height 47
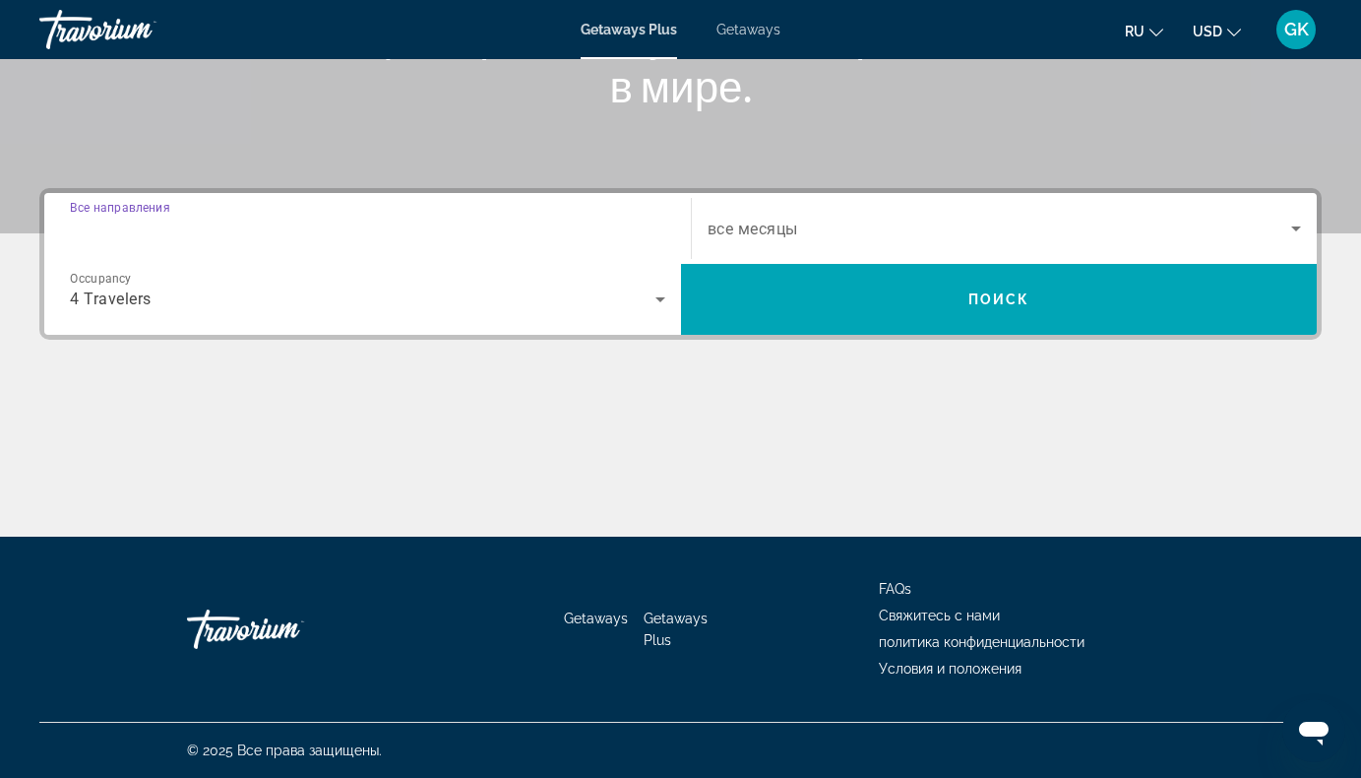
click at [616, 225] on input "Destination Все направления" at bounding box center [368, 230] width 596 height 24
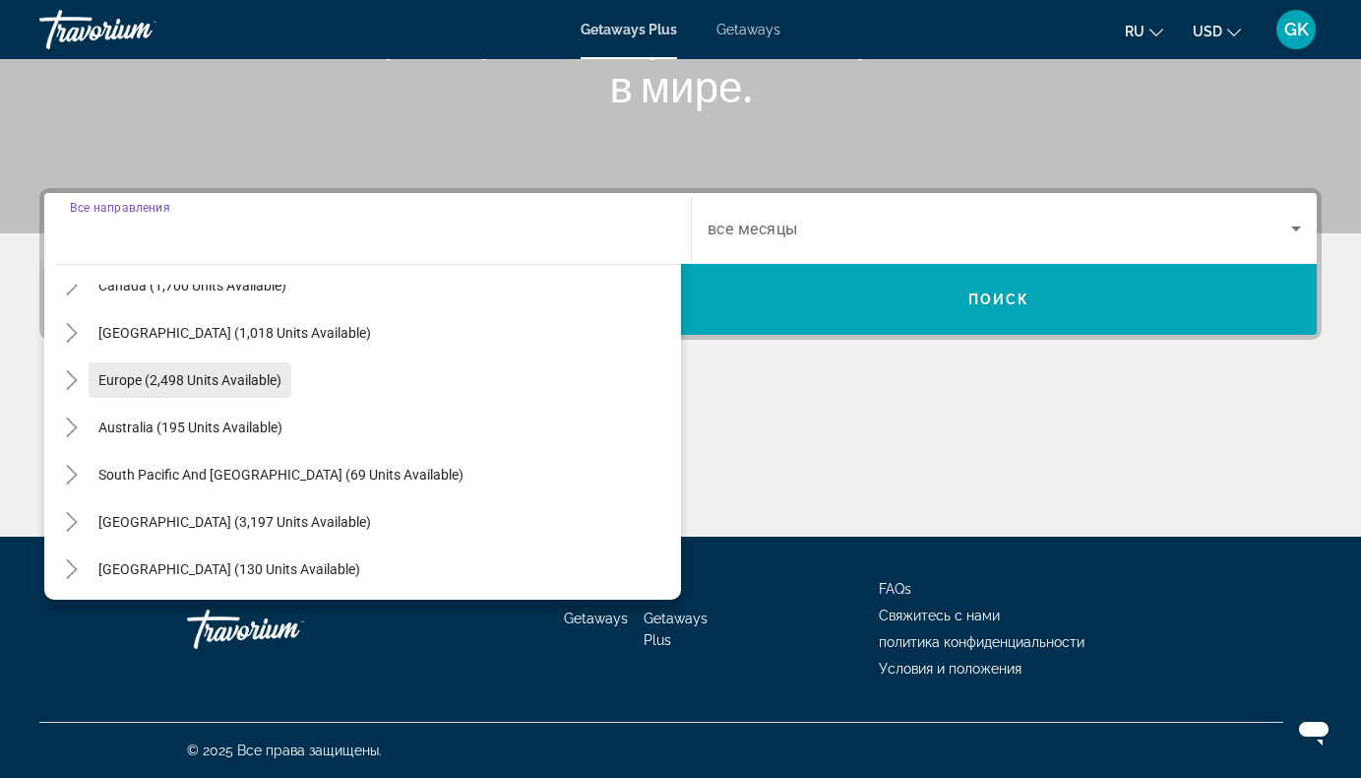
scroll to position [122, 0]
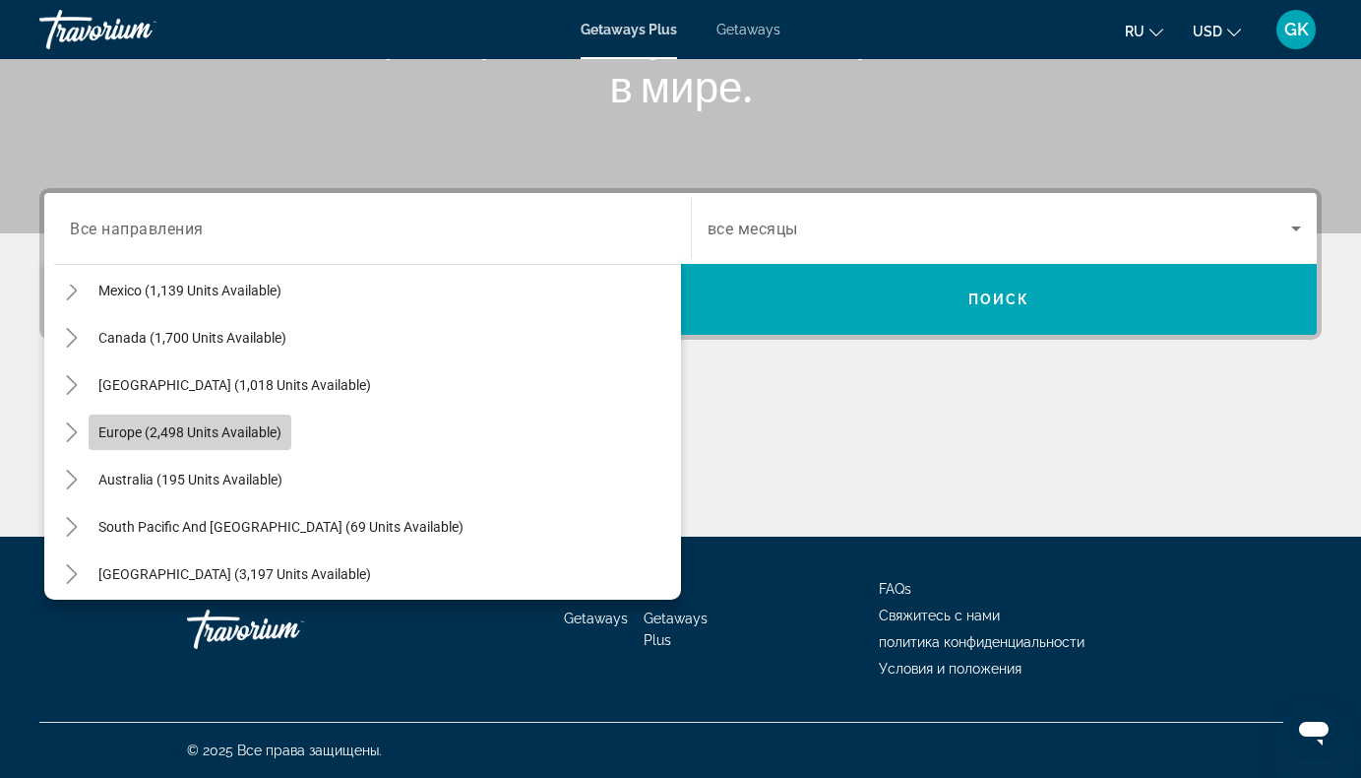
click at [248, 436] on span "Europe (2,498 units available)" at bounding box center [189, 432] width 183 height 16
type input "**********"
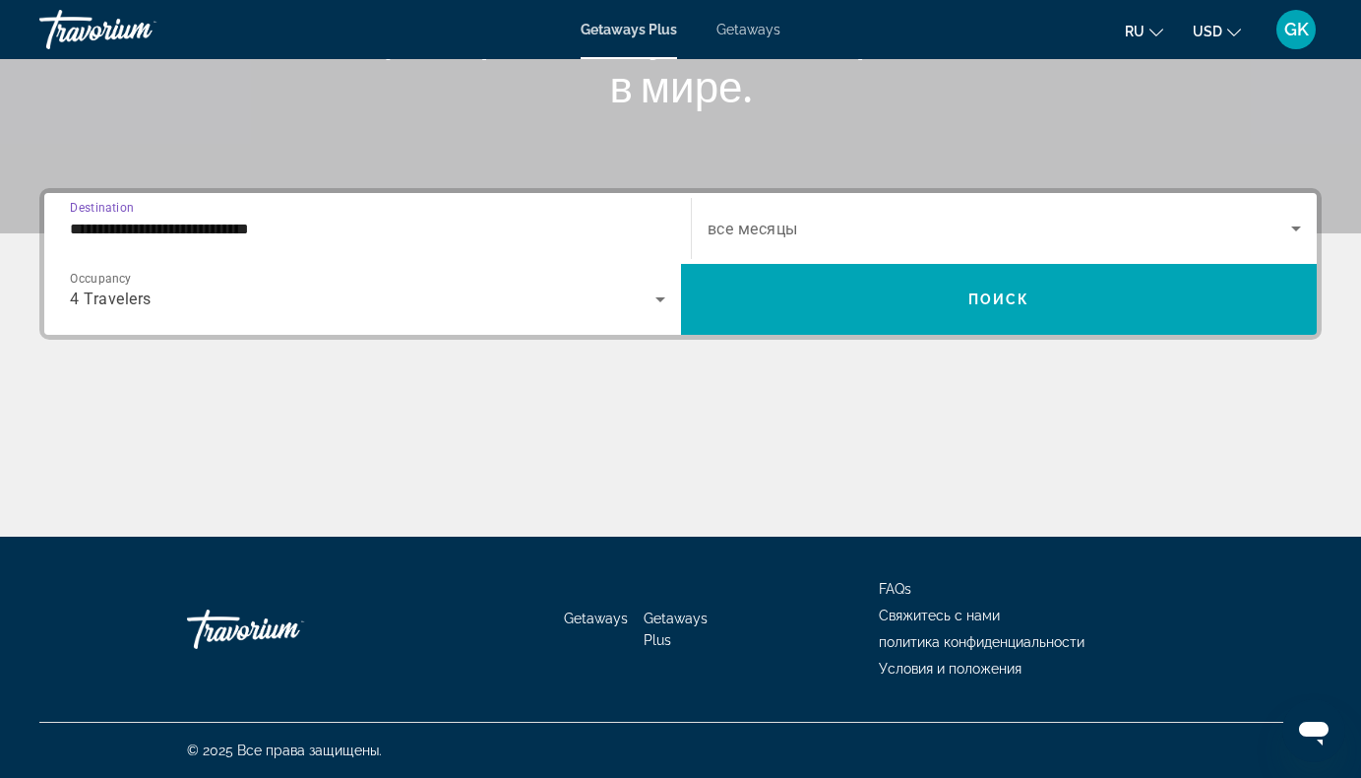
click at [1286, 226] on icon "Search widget" at bounding box center [1297, 229] width 24 height 24
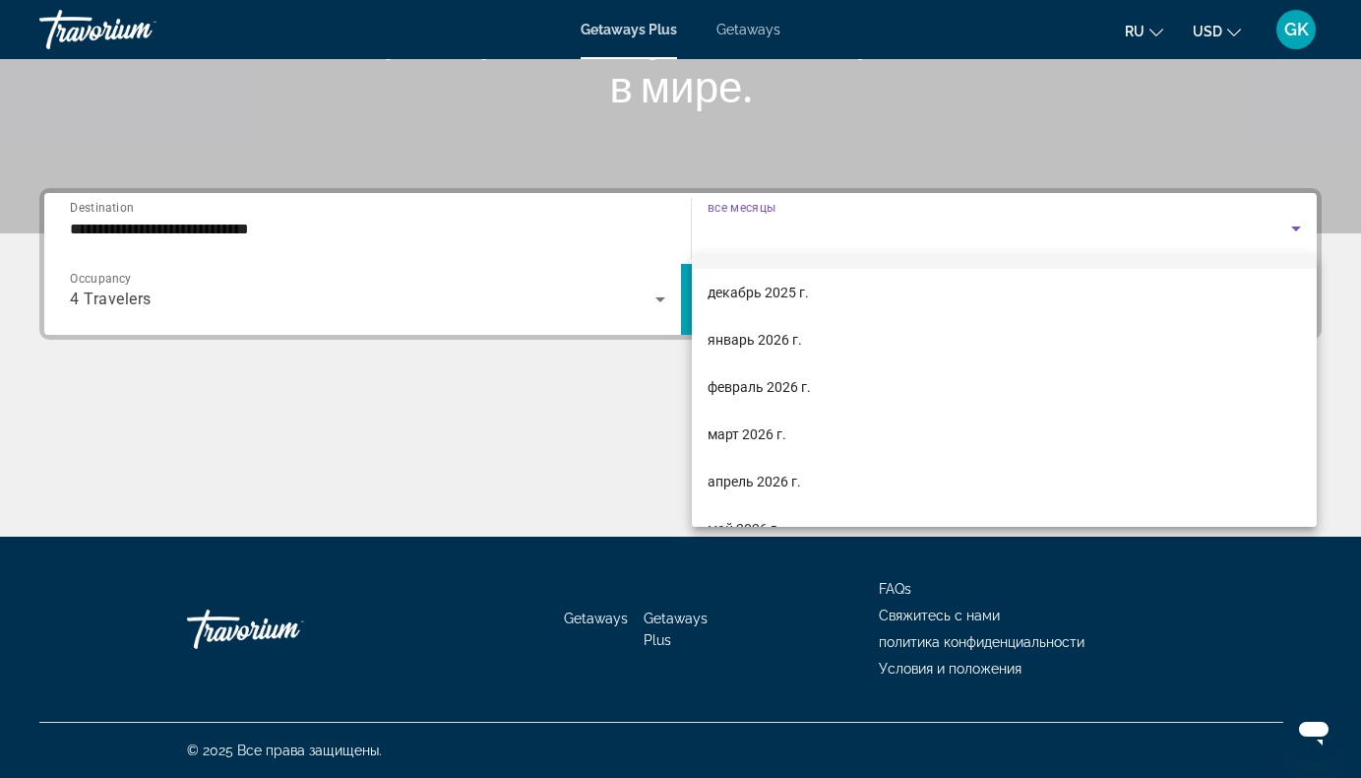
scroll to position [197, 0]
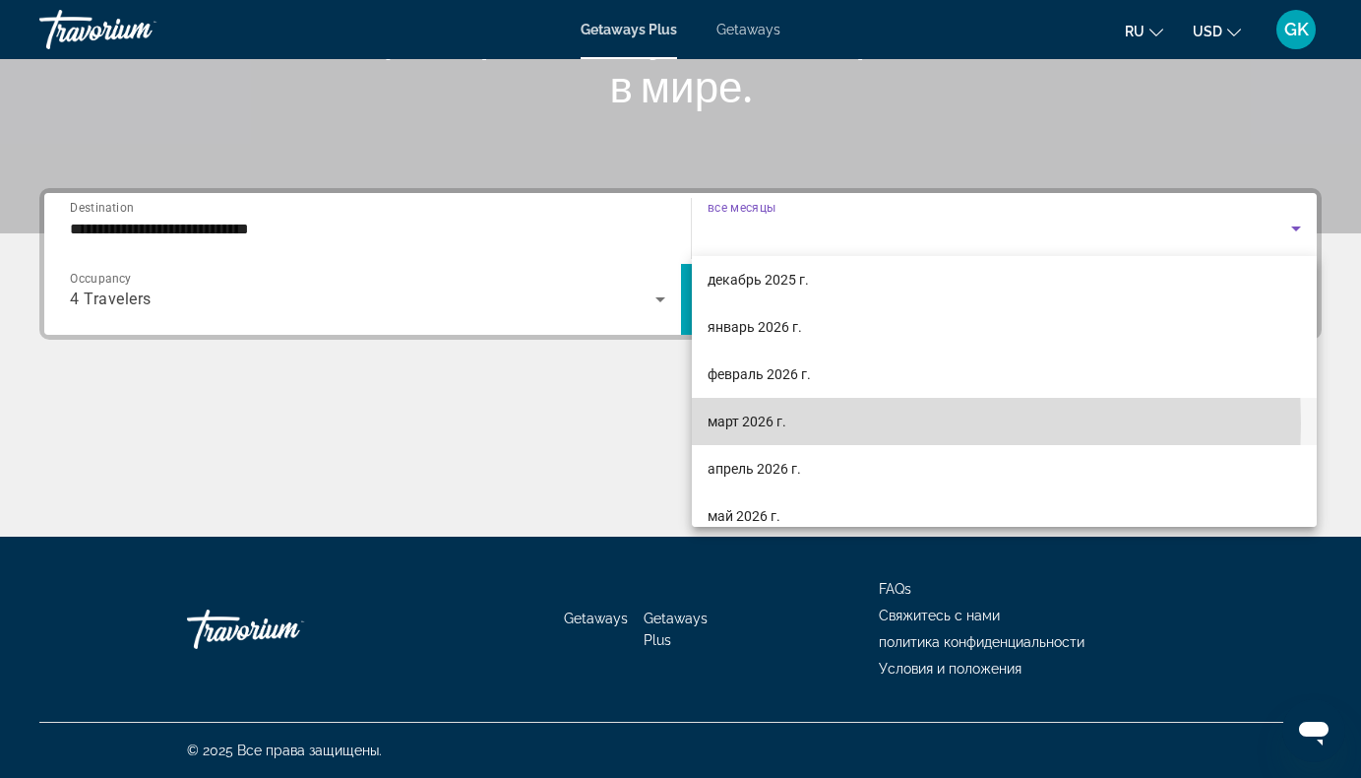
click at [742, 423] on span "март 2026 г." at bounding box center [747, 422] width 79 height 24
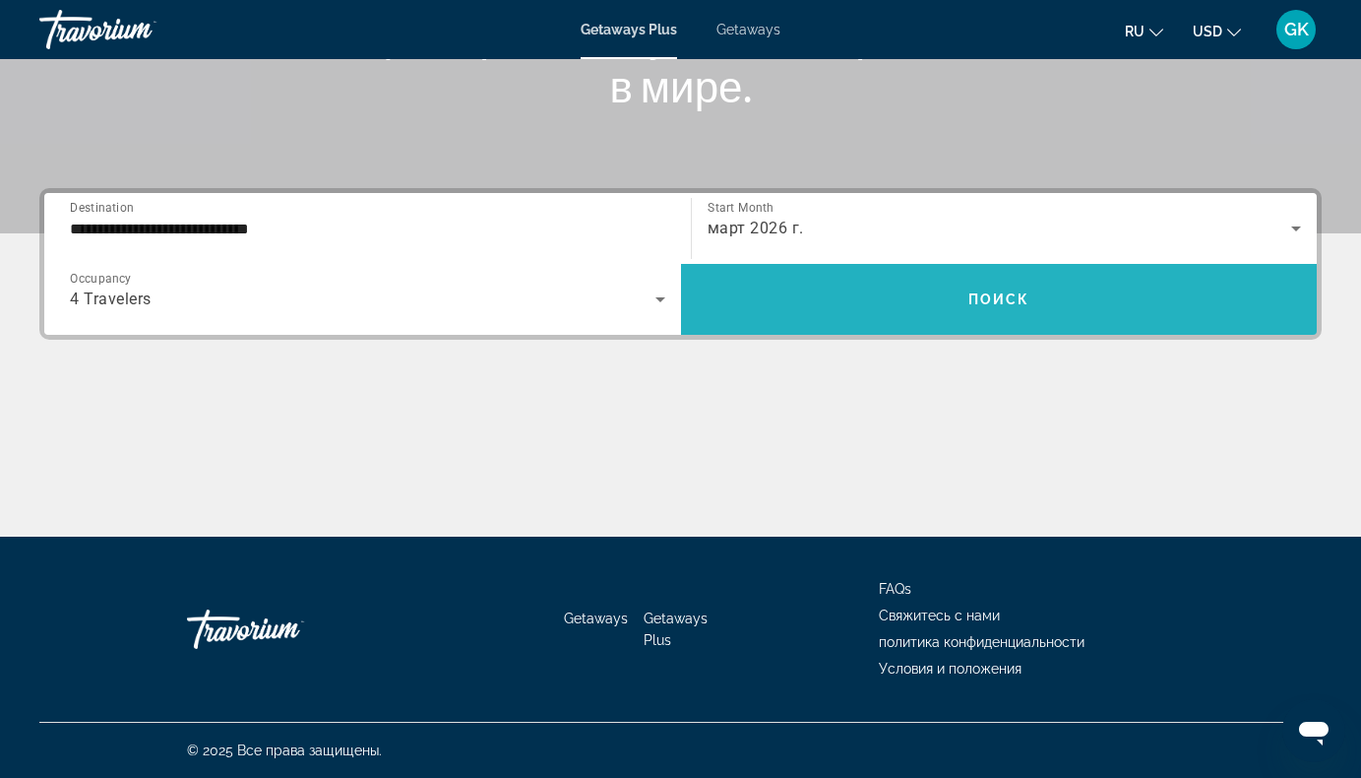
click at [1090, 296] on span "Search widget" at bounding box center [999, 299] width 637 height 47
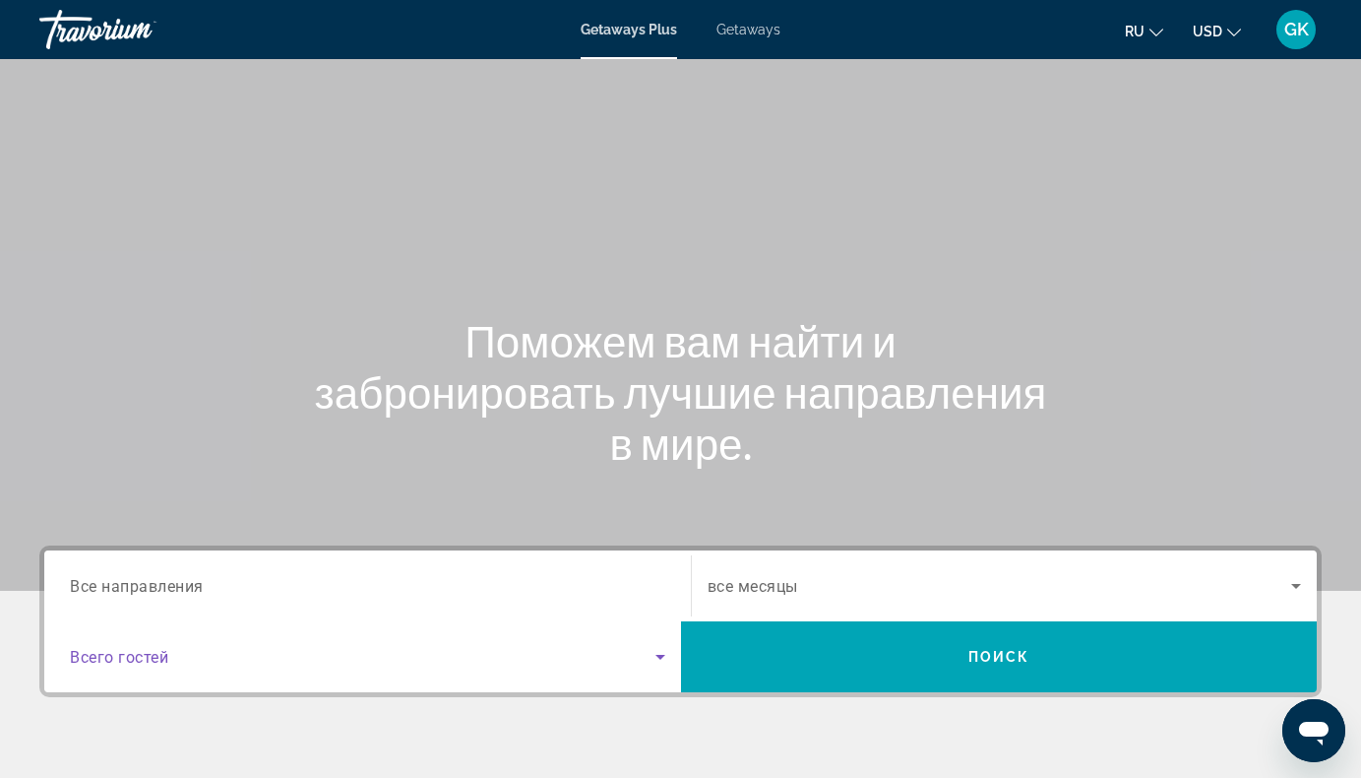
click at [651, 648] on icon "Search widget" at bounding box center [661, 657] width 24 height 24
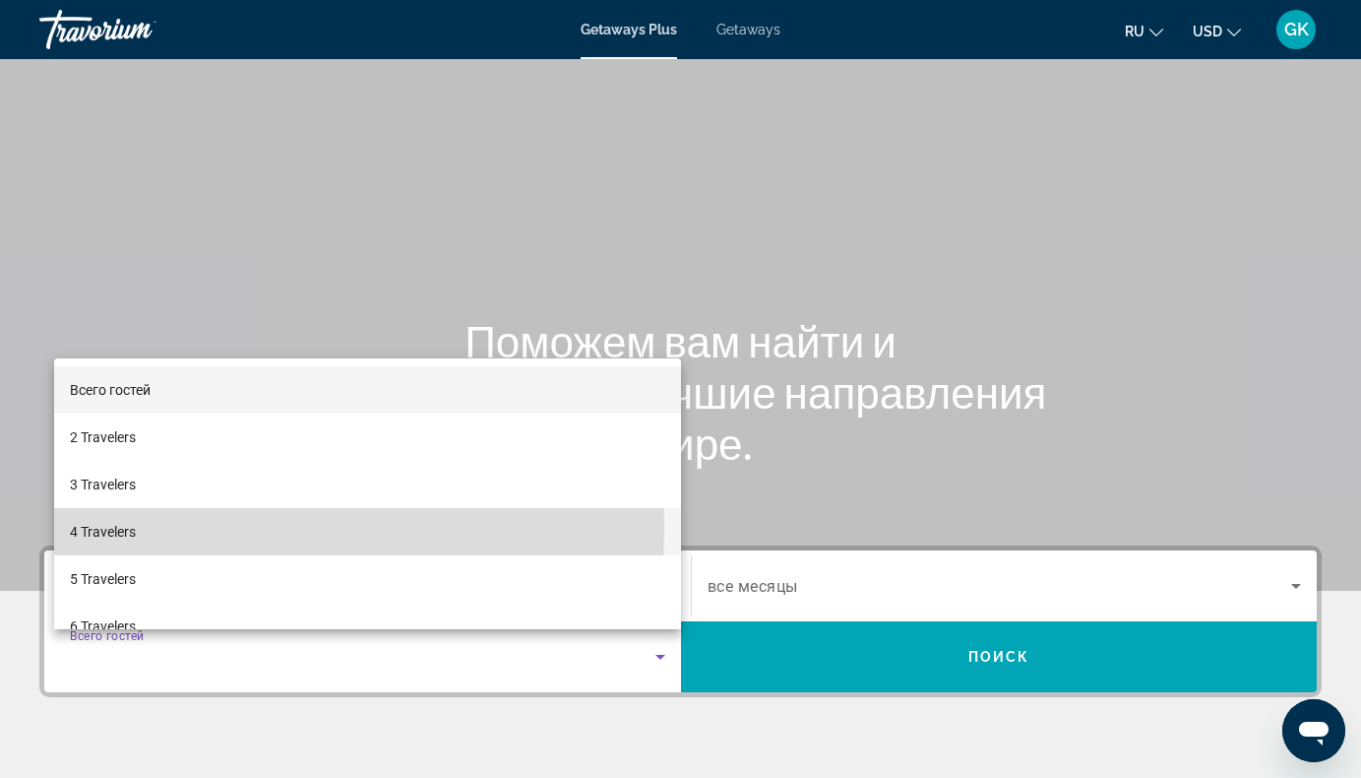
click at [100, 529] on span "4 Travelers" at bounding box center [103, 532] width 66 height 24
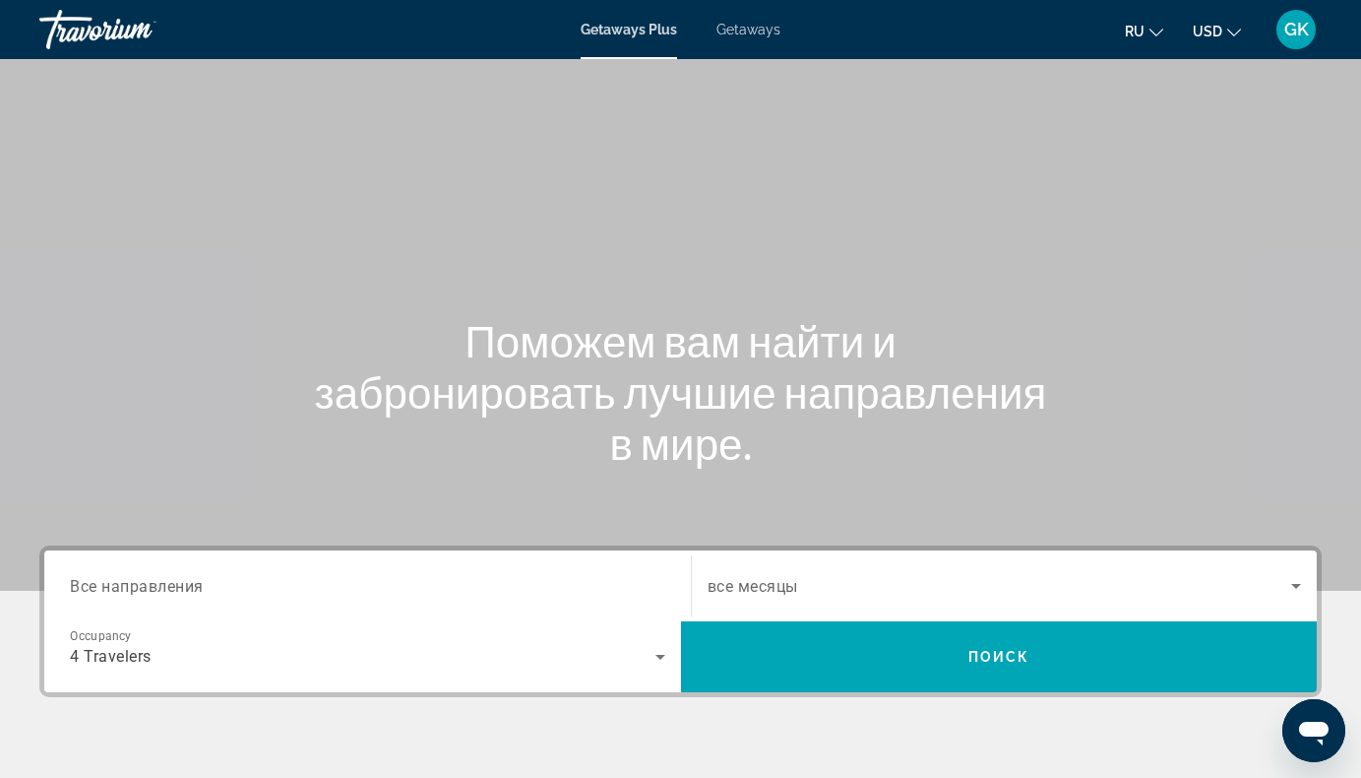
click at [666, 576] on div "Destination Все направления" at bounding box center [367, 586] width 627 height 56
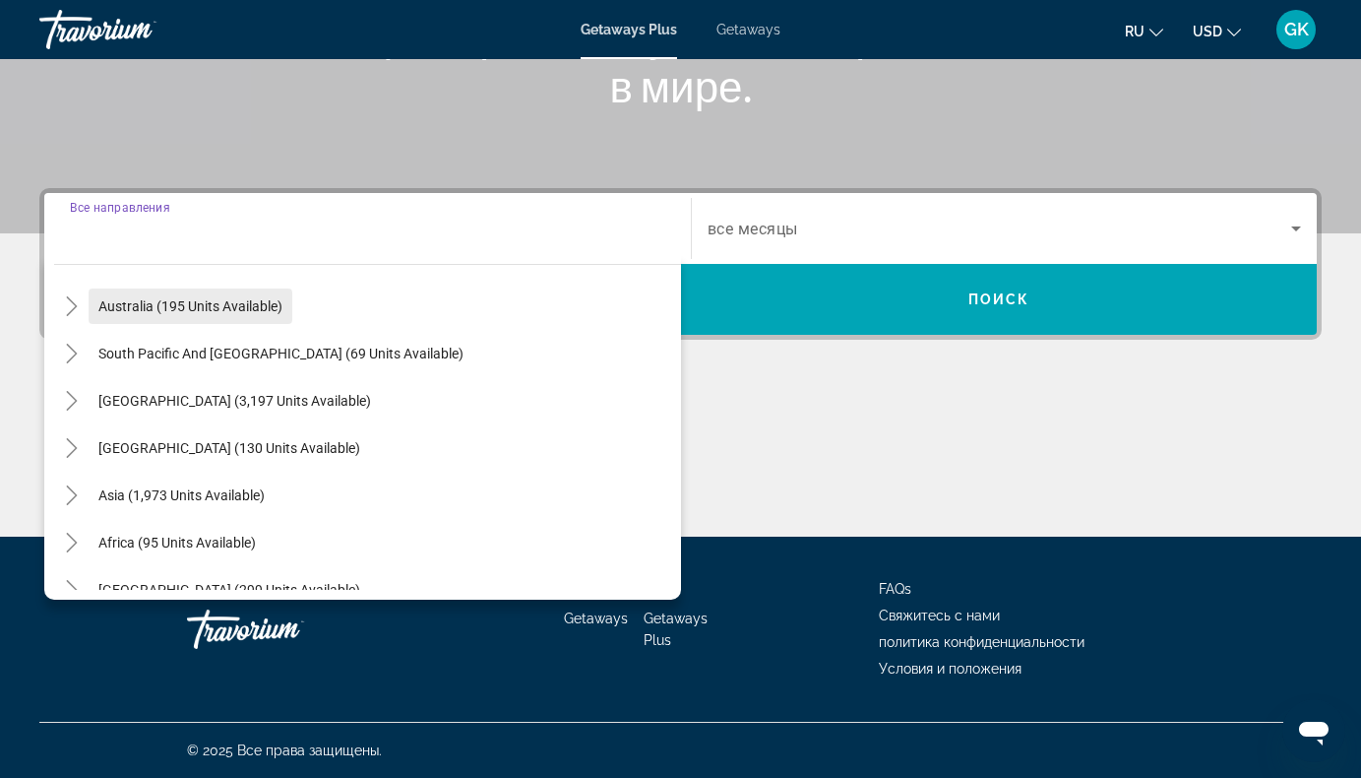
scroll to position [319, 0]
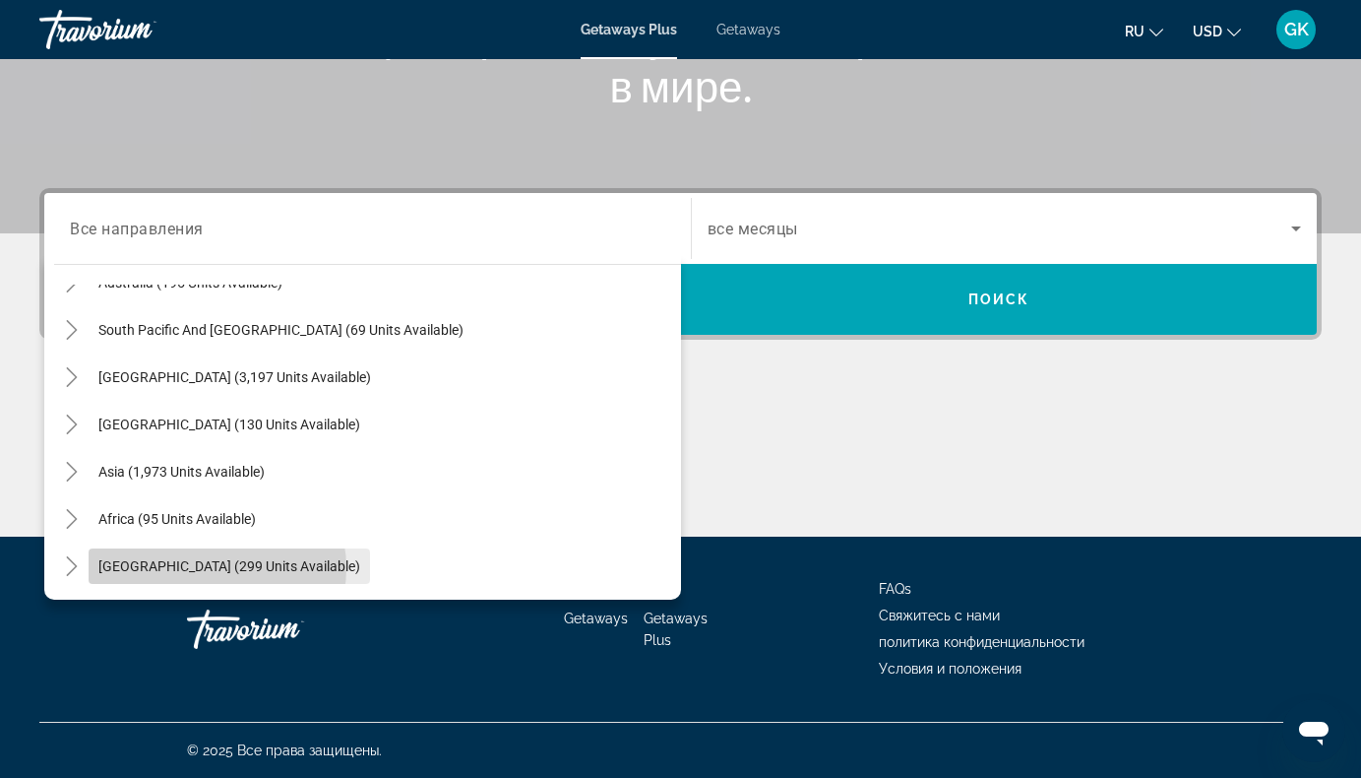
click at [217, 568] on span "[GEOGRAPHIC_DATA] (299 units available)" at bounding box center [229, 566] width 262 height 16
type input "**********"
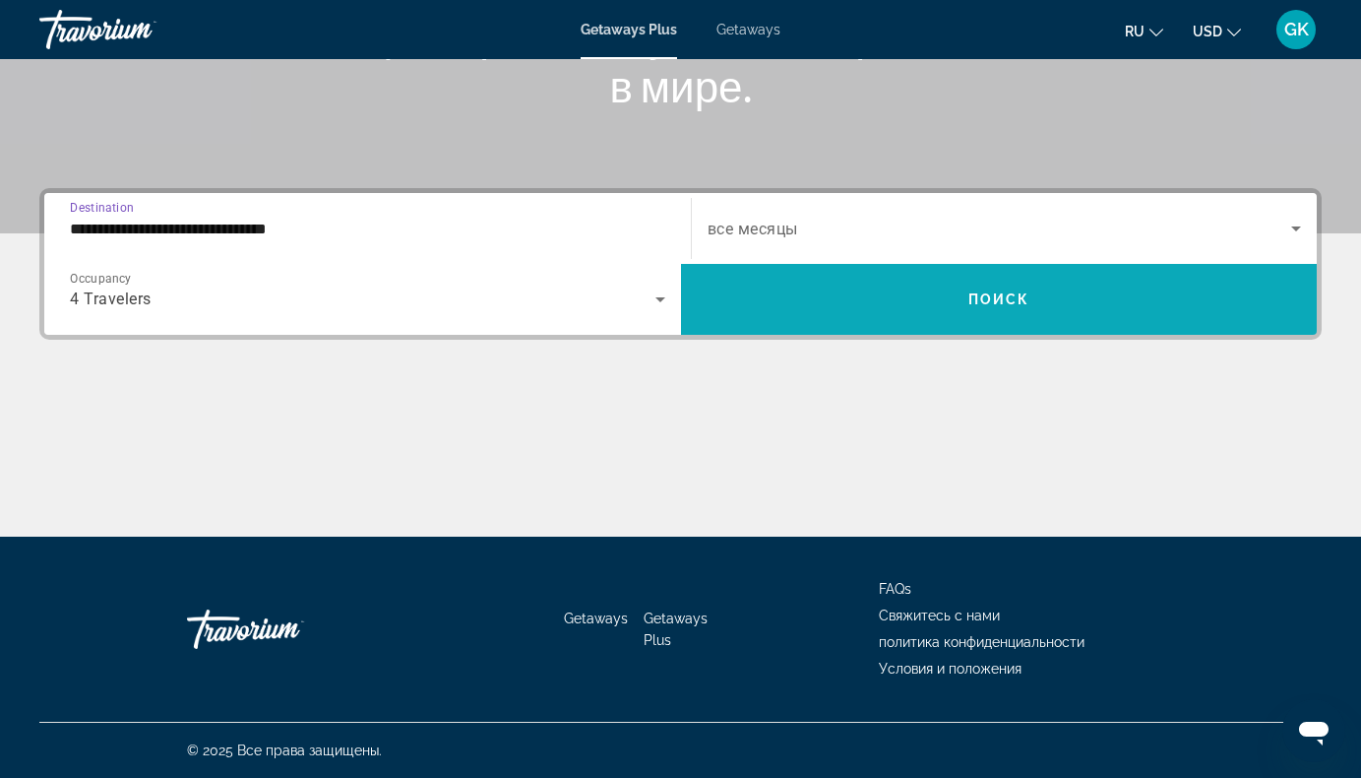
click at [932, 299] on span "Search widget" at bounding box center [999, 299] width 637 height 47
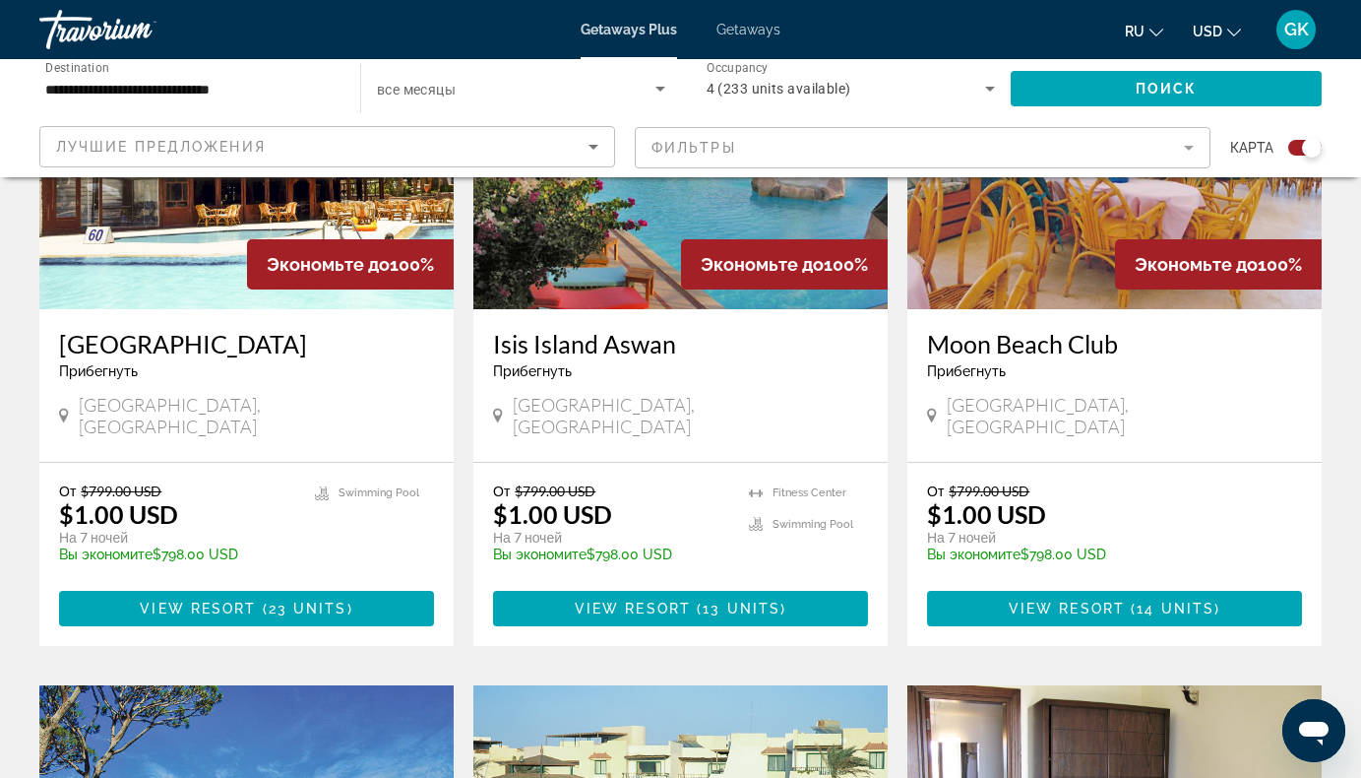
scroll to position [886, 0]
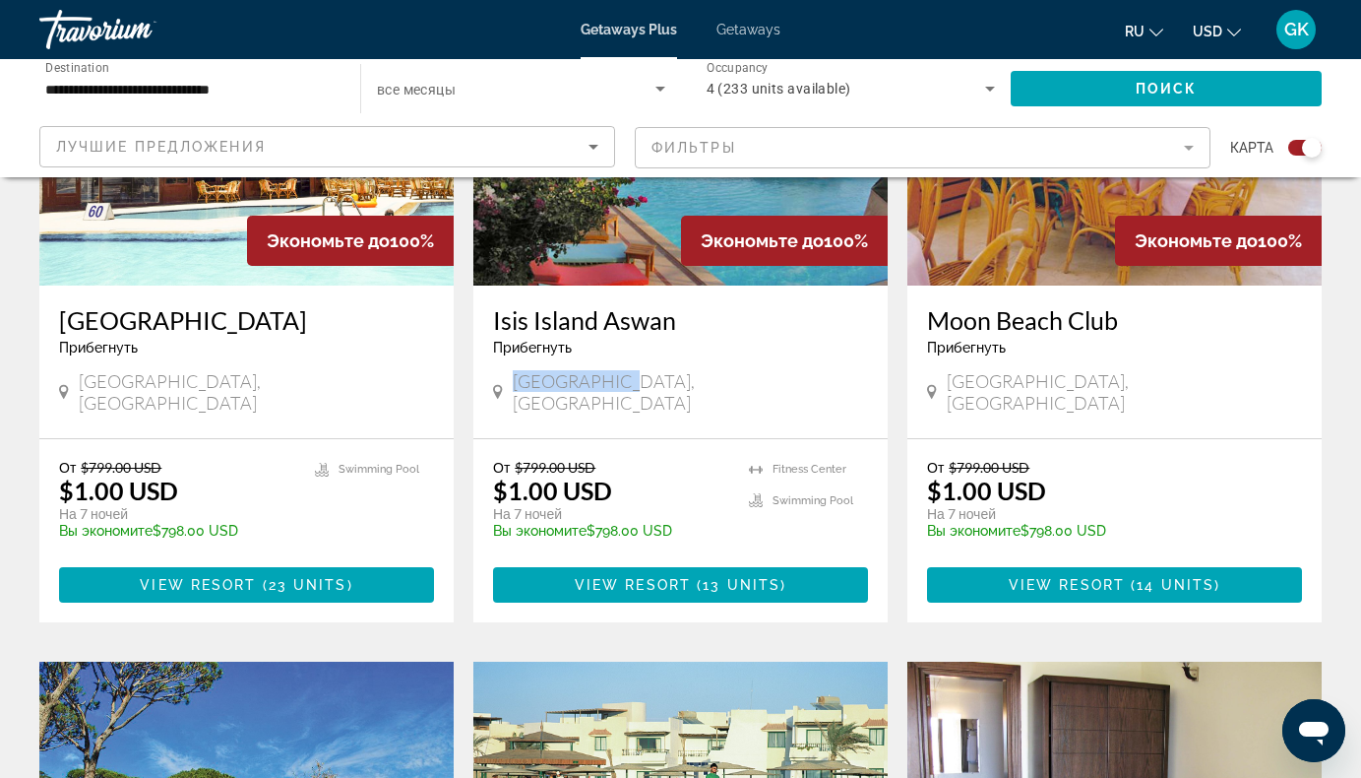
drag, startPoint x: 516, startPoint y: 383, endPoint x: 613, endPoint y: 381, distance: 97.5
click at [613, 381] on span "[GEOGRAPHIC_DATA], [GEOGRAPHIC_DATA]" at bounding box center [690, 391] width 355 height 43
copy span "[GEOGRAPHIC_DATA], [GEOGRAPHIC_DATA]"
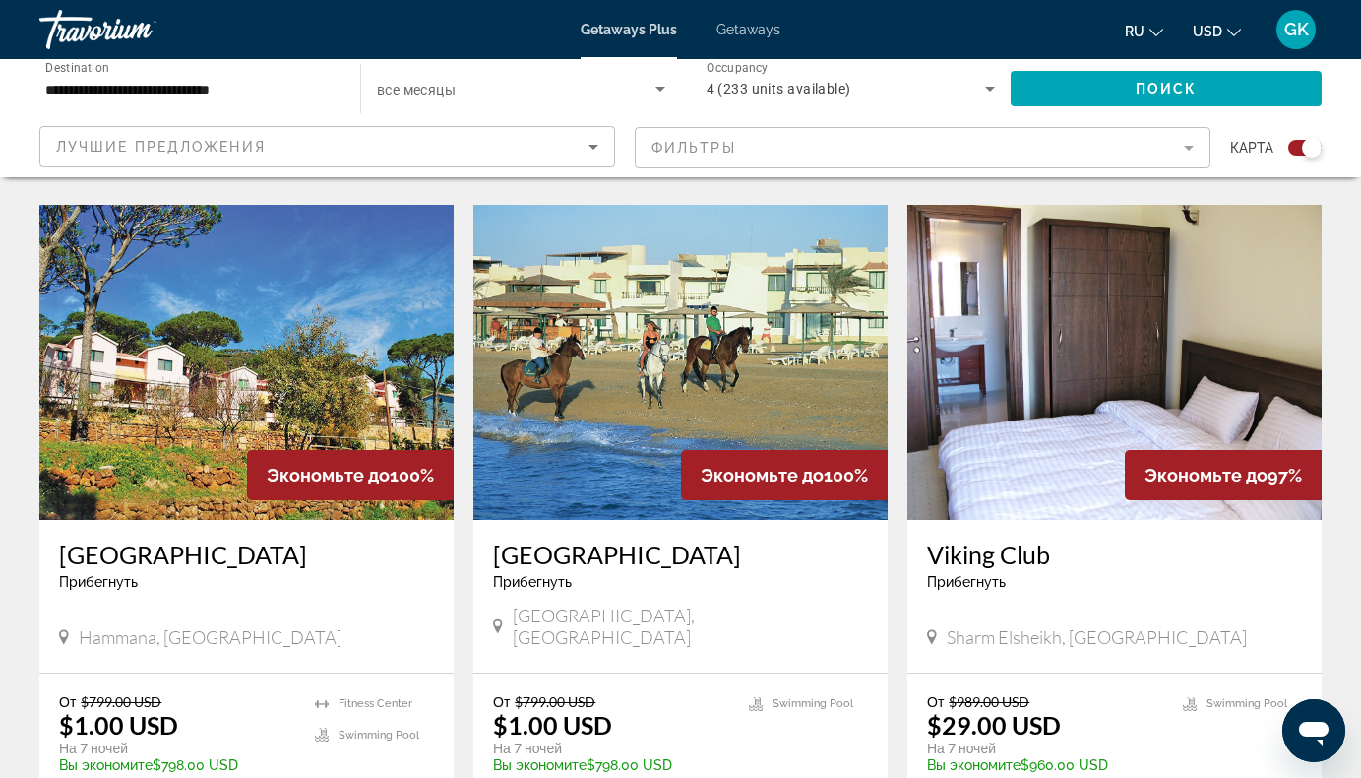
scroll to position [1378, 0]
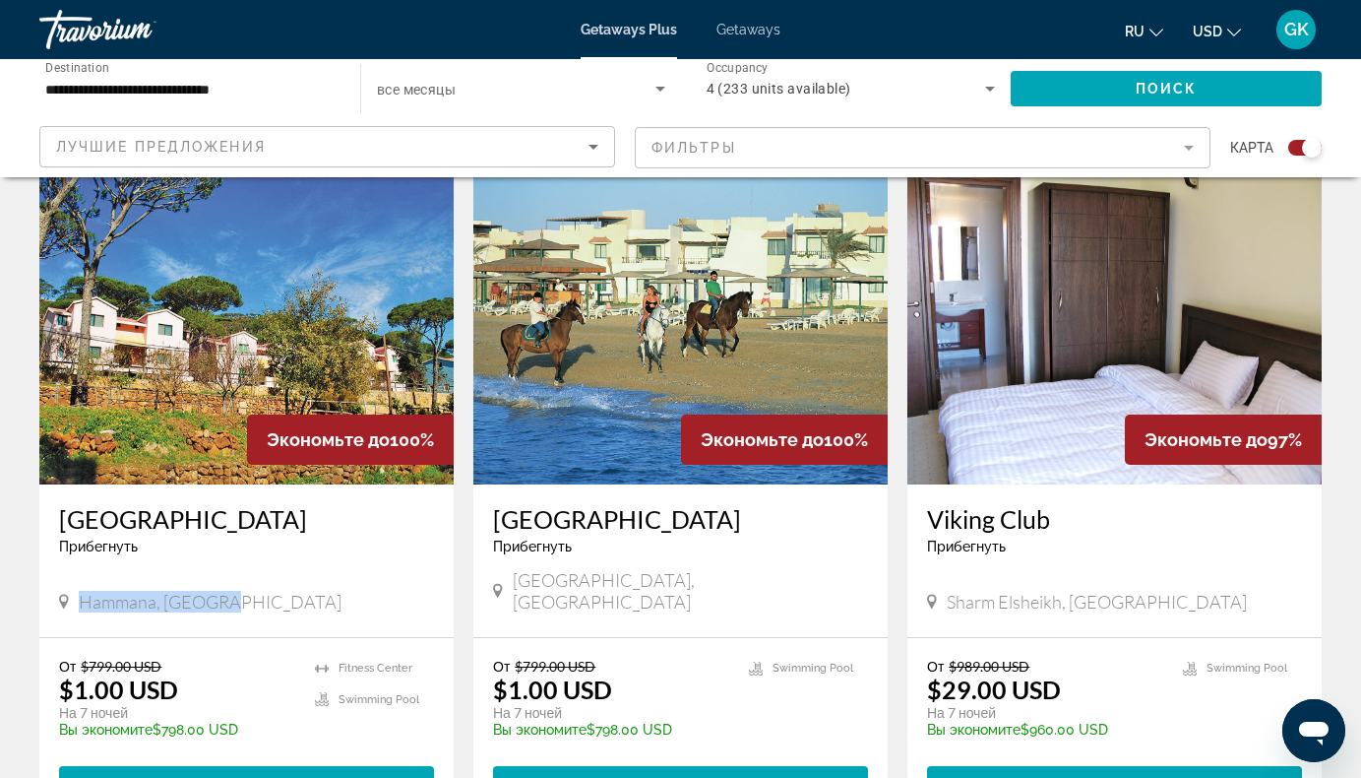
drag, startPoint x: 83, startPoint y: 561, endPoint x: 228, endPoint y: 557, distance: 145.8
click at [228, 591] on div "Hammana, [GEOGRAPHIC_DATA]" at bounding box center [246, 602] width 375 height 22
copy span "Hammana, [GEOGRAPHIC_DATA]"
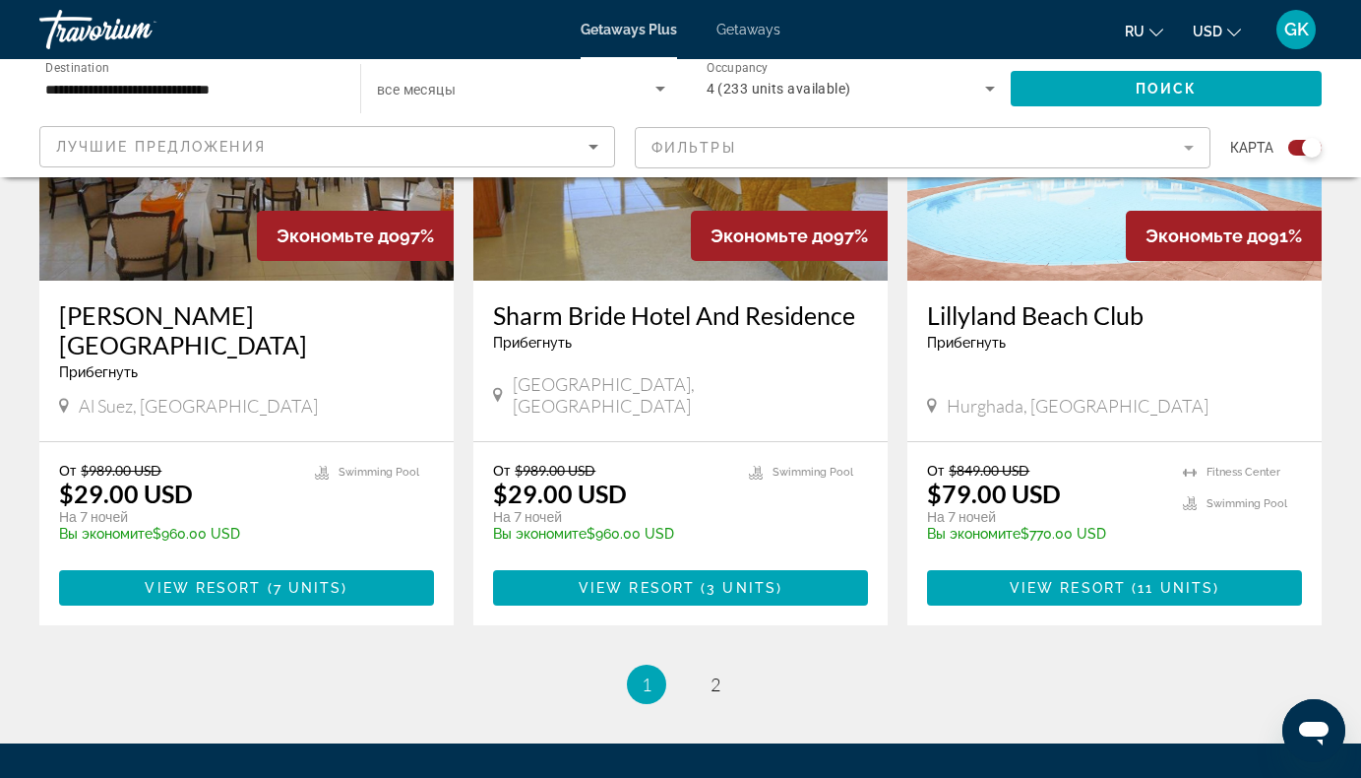
scroll to position [2978, 0]
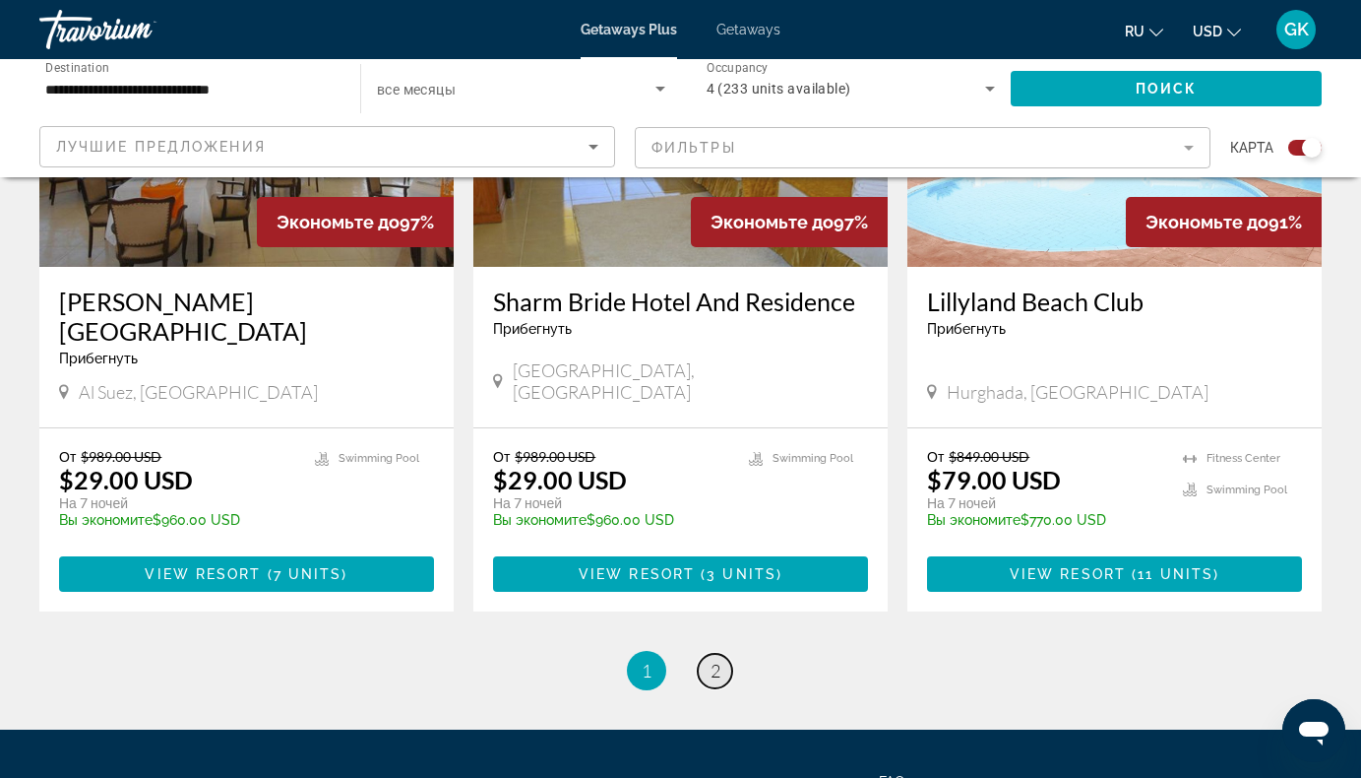
click at [714, 660] on span "2" at bounding box center [716, 671] width 10 height 22
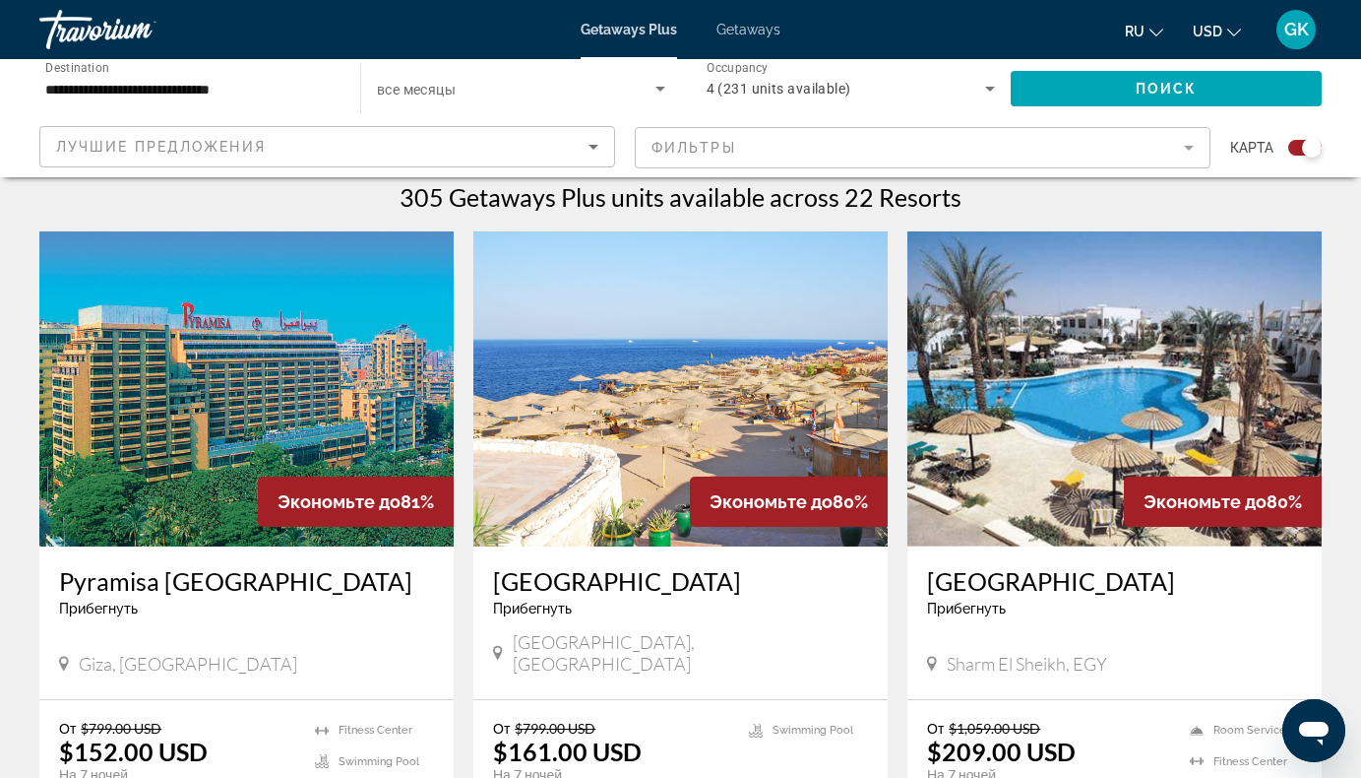
scroll to position [724, 0]
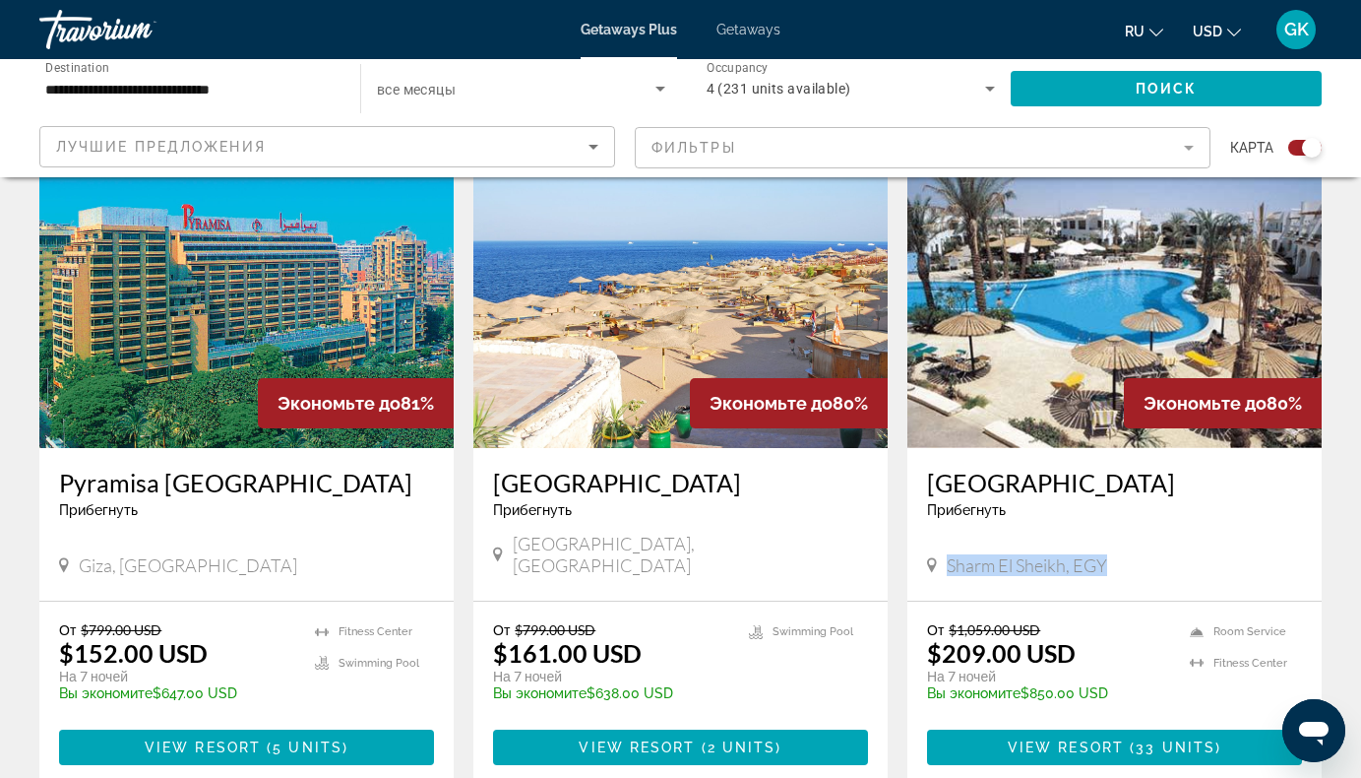
drag, startPoint x: 946, startPoint y: 541, endPoint x: 1104, endPoint y: 548, distance: 157.7
click at [1104, 554] on div "Sharm El Sheikh, EGY" at bounding box center [1114, 565] width 375 height 22
copy span "Sharm El Sheikh, EGY"
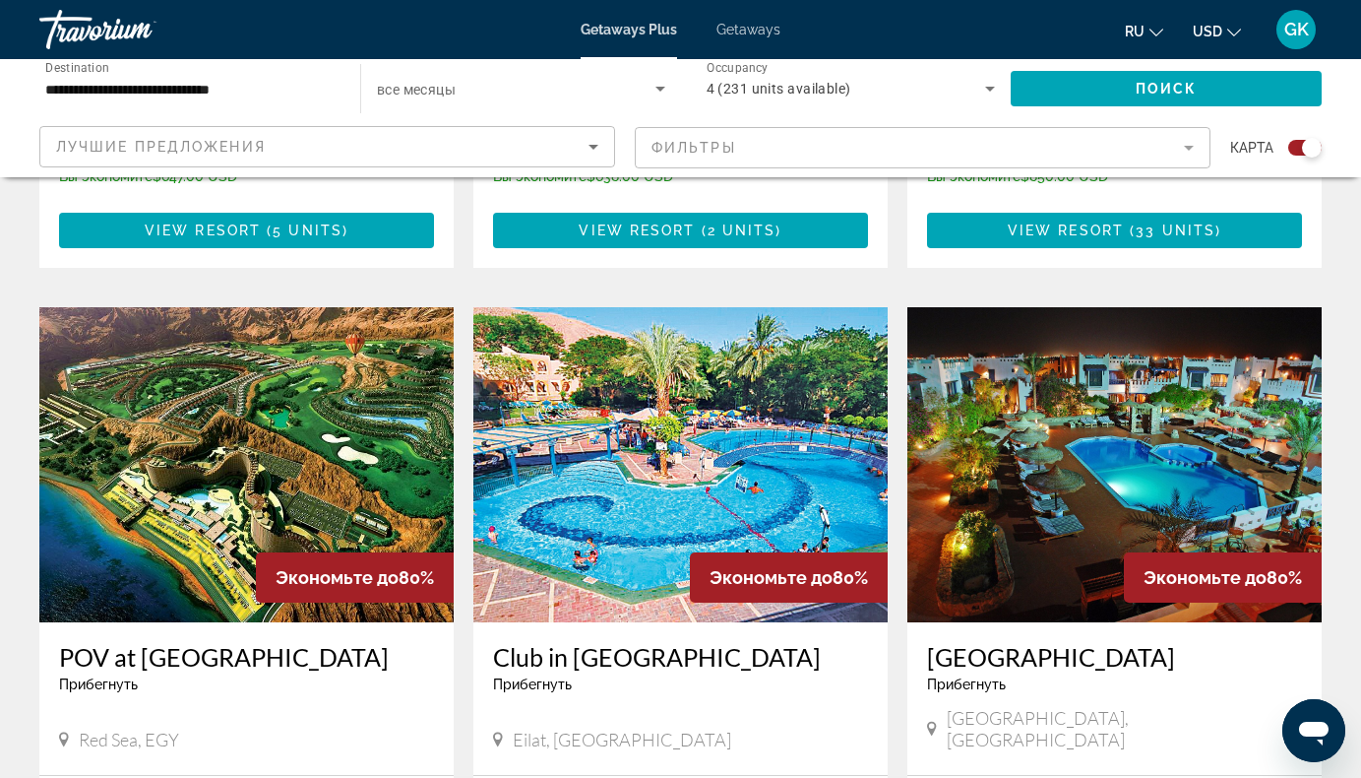
scroll to position [1117, 0]
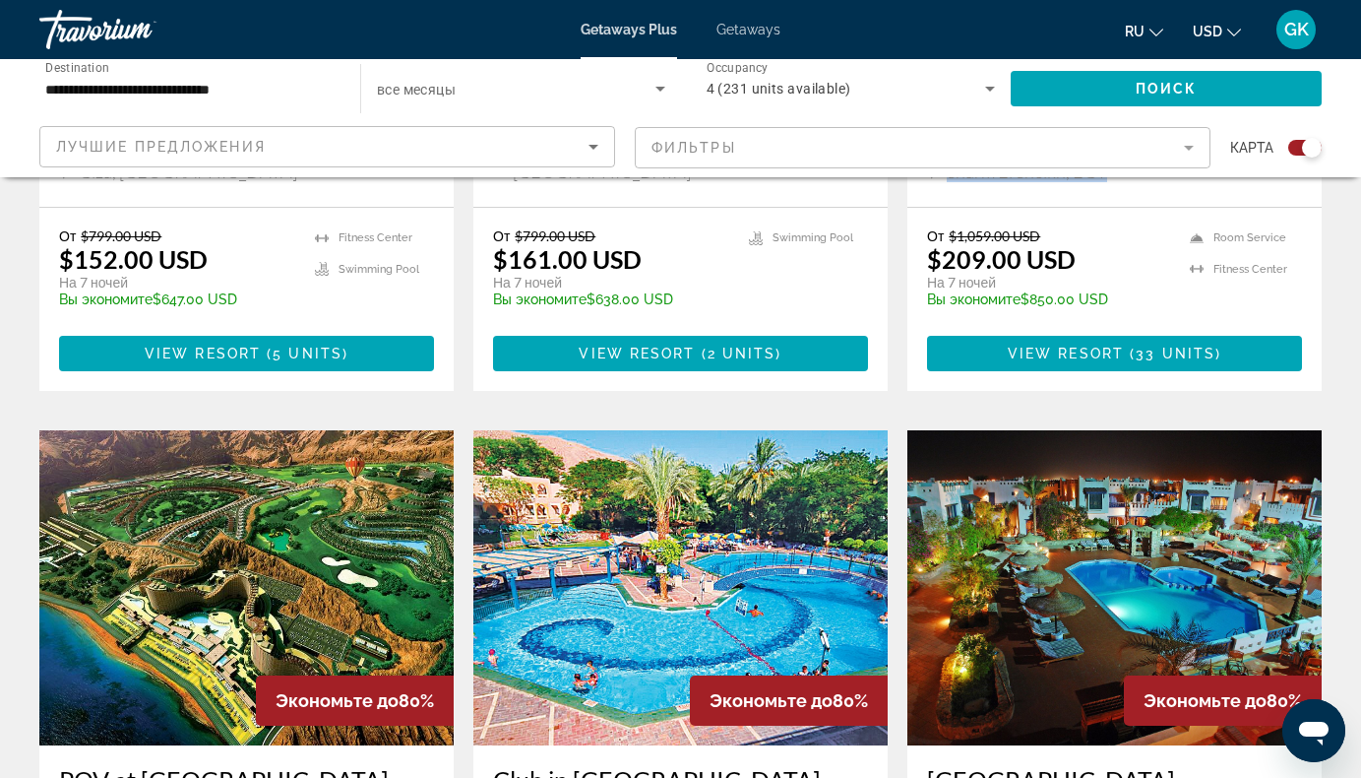
click at [730, 547] on img "Main content" at bounding box center [681, 587] width 414 height 315
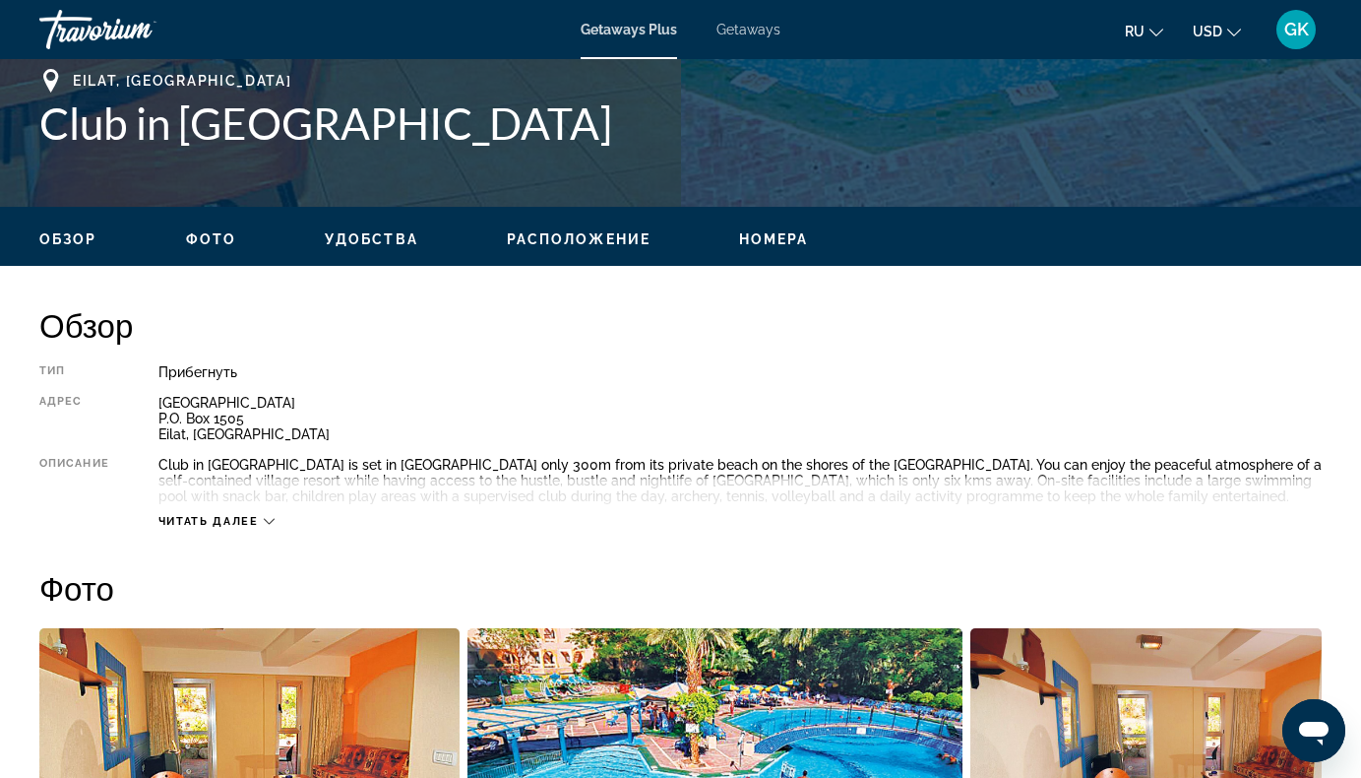
scroll to position [886, 0]
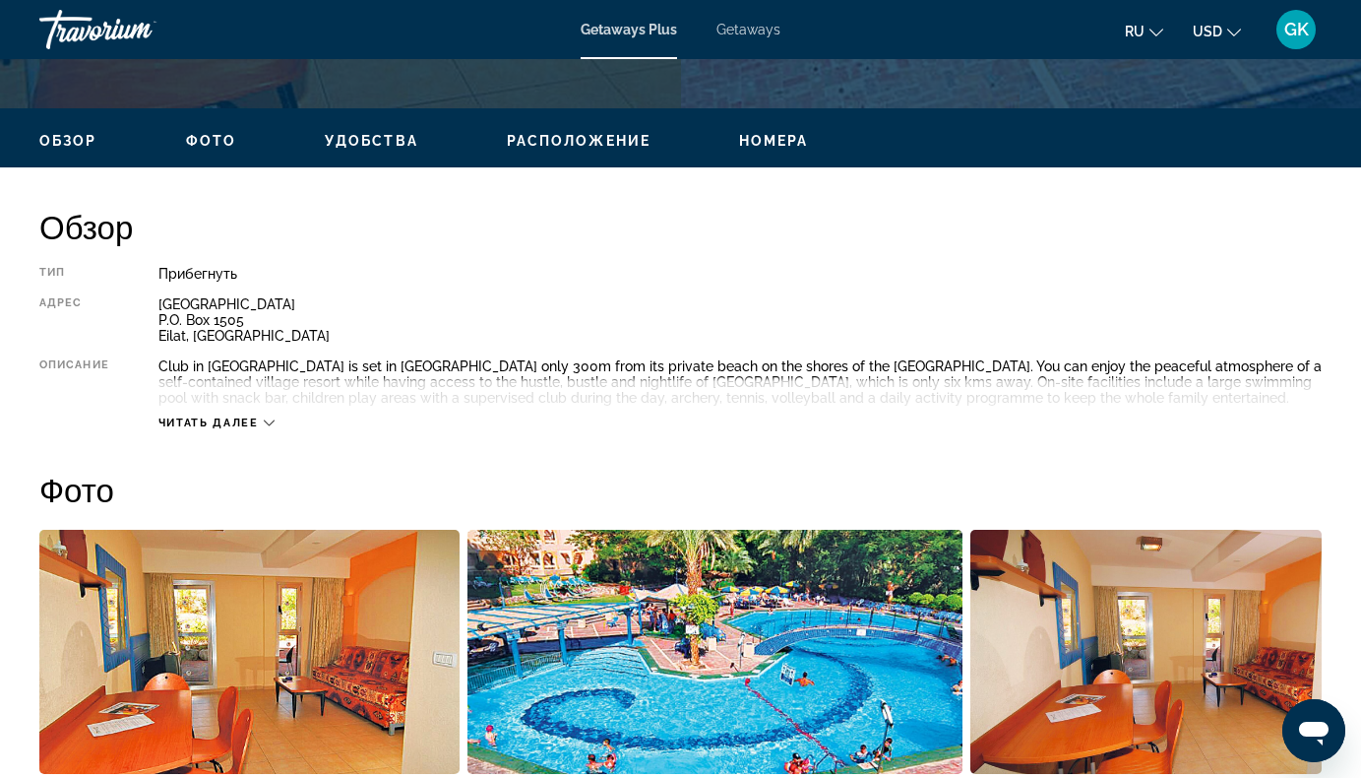
click at [263, 424] on div "Читать далее" at bounding box center [216, 422] width 116 height 13
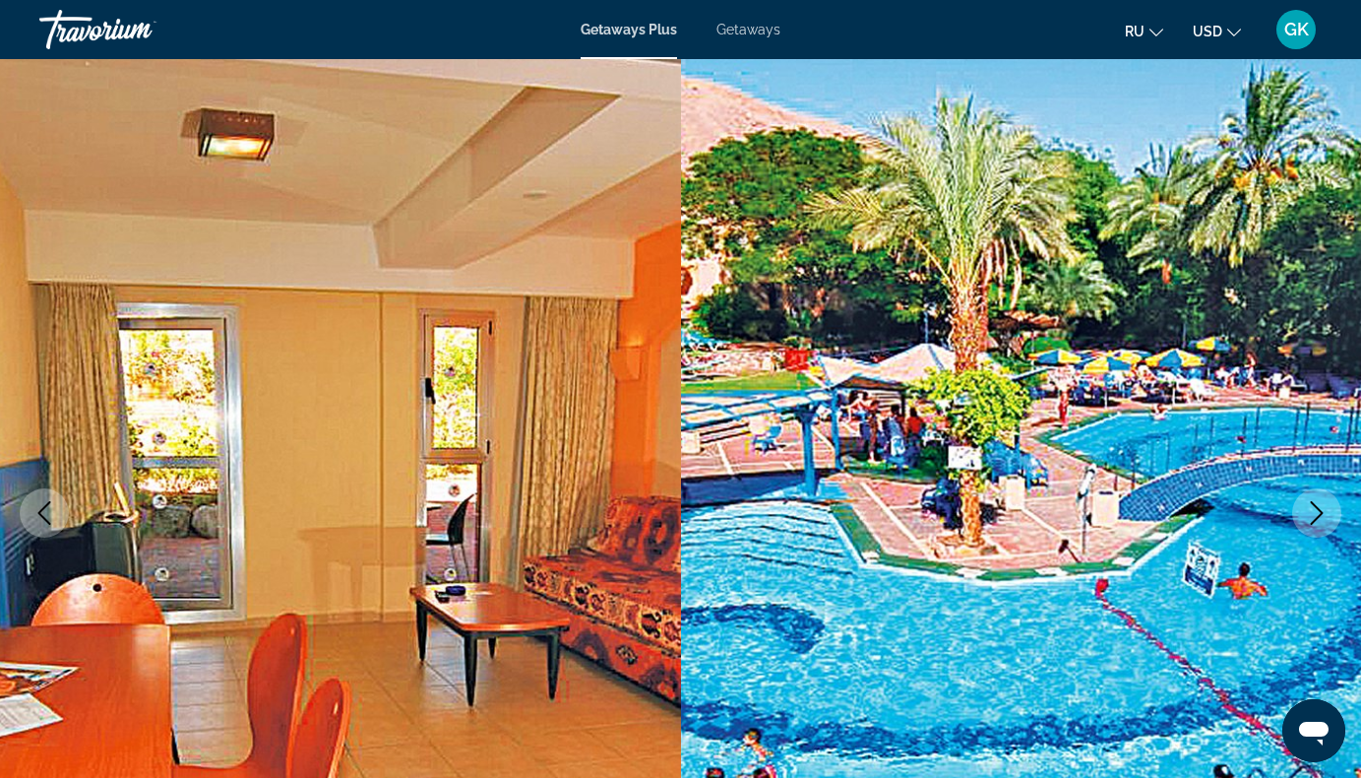
scroll to position [0, 0]
